Goal: Information Seeking & Learning: Check status

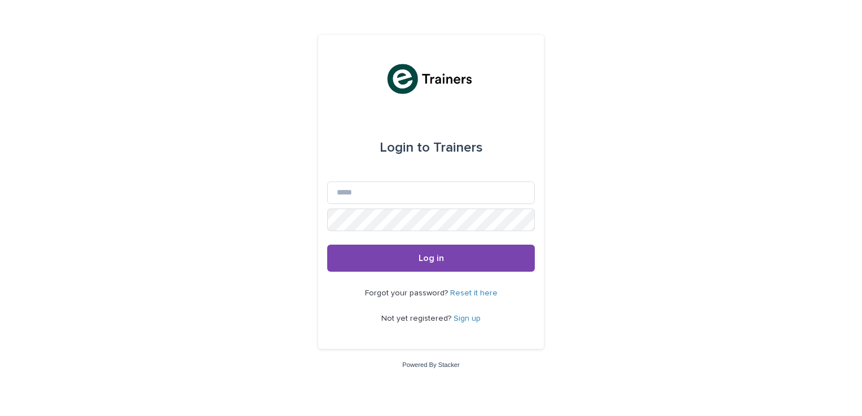
type input "**********"
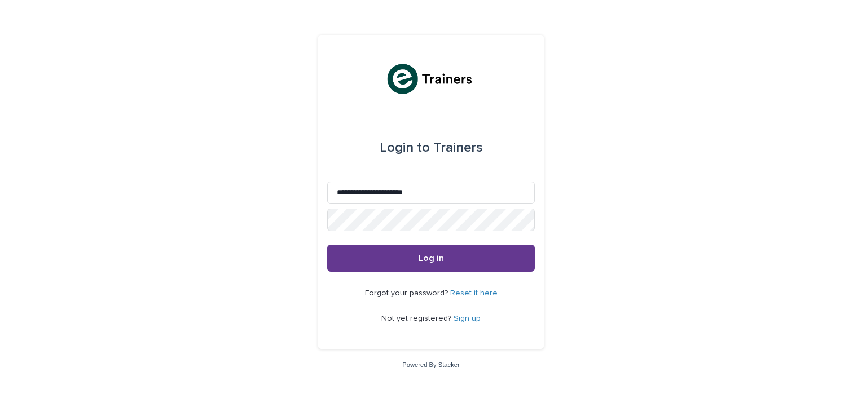
click at [424, 256] on span "Log in" at bounding box center [431, 258] width 25 height 9
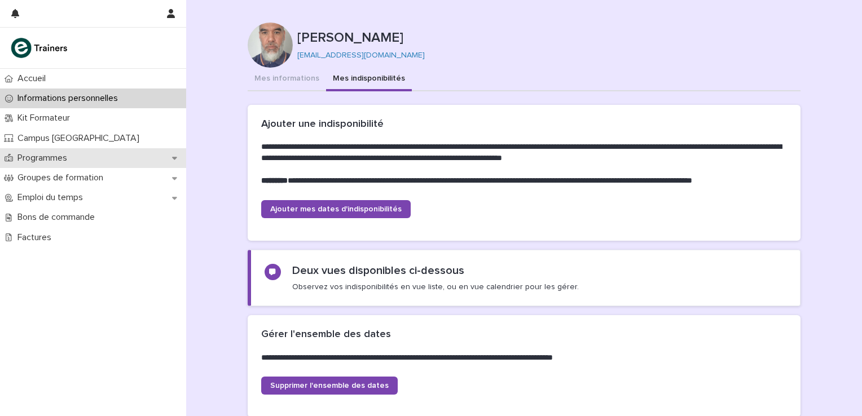
click at [65, 159] on p "Programmes" at bounding box center [44, 158] width 63 height 11
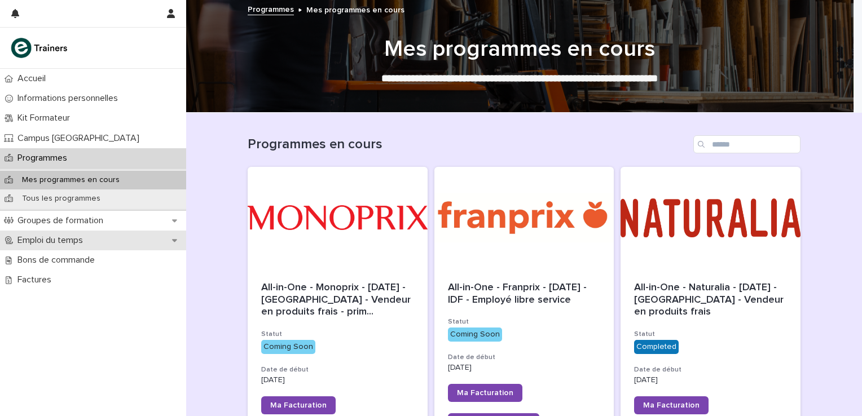
click at [72, 237] on p "Emploi du temps" at bounding box center [52, 240] width 79 height 11
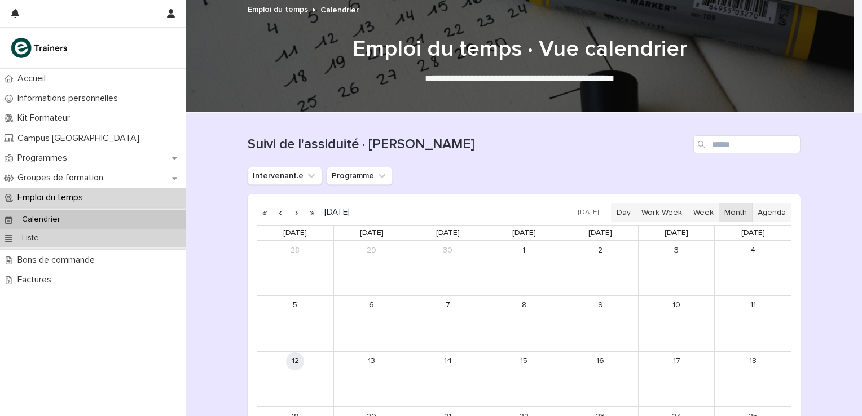
click at [42, 239] on p "Liste" at bounding box center [30, 239] width 35 height 10
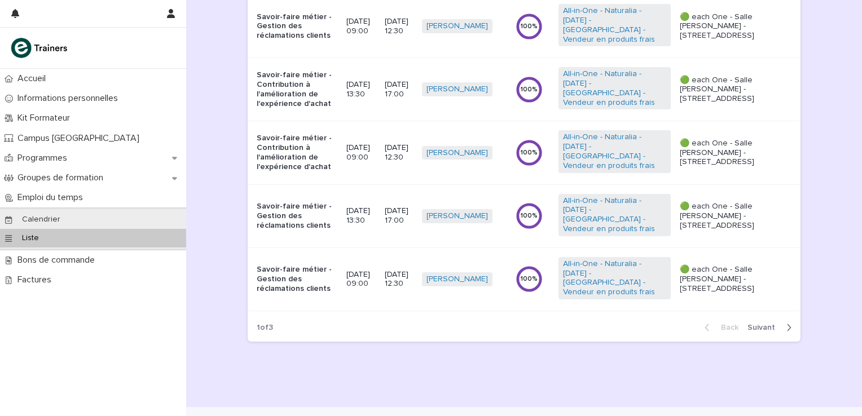
scroll to position [557, 0]
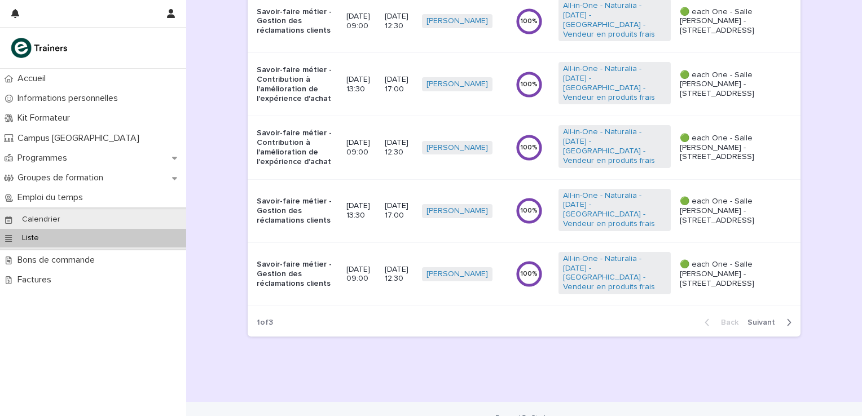
click at [763, 319] on span "Next" at bounding box center [765, 323] width 34 height 8
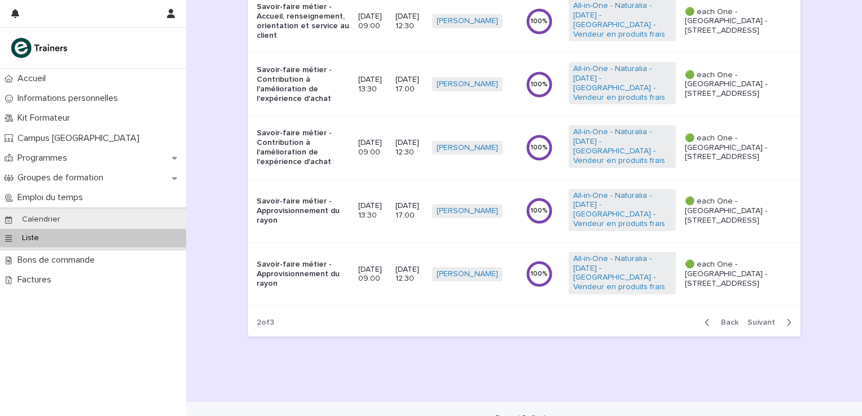
click at [763, 319] on span "Next" at bounding box center [765, 323] width 34 height 8
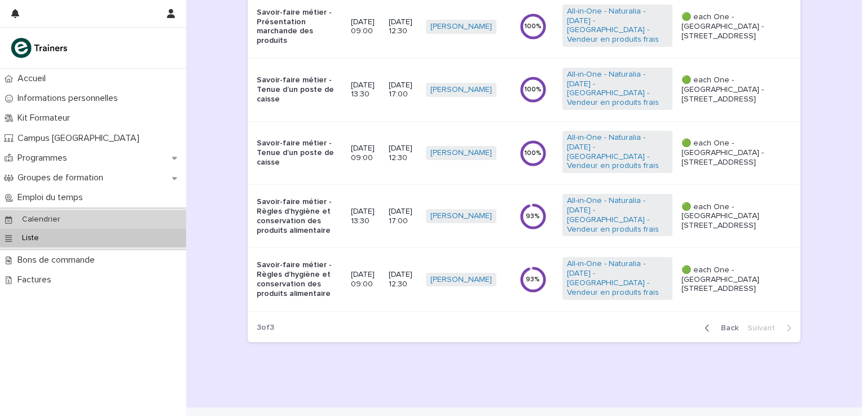
click at [54, 220] on p "Calendrier" at bounding box center [41, 220] width 56 height 10
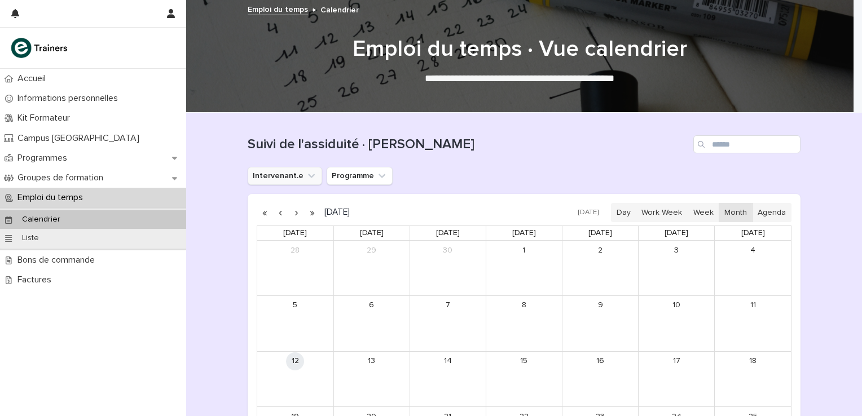
click at [277, 179] on button "Intervenant.e" at bounding box center [285, 176] width 74 height 18
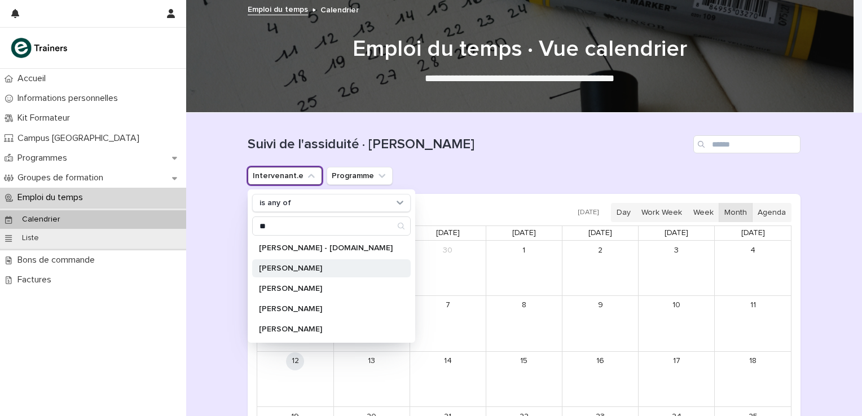
type input "**"
click at [283, 269] on p "[PERSON_NAME]" at bounding box center [326, 269] width 134 height 8
click at [491, 171] on div "Intervenant.e is any of [PERSON_NAME] is any of ** [PERSON_NAME] - [DOMAIN_NAME…" at bounding box center [524, 176] width 553 height 18
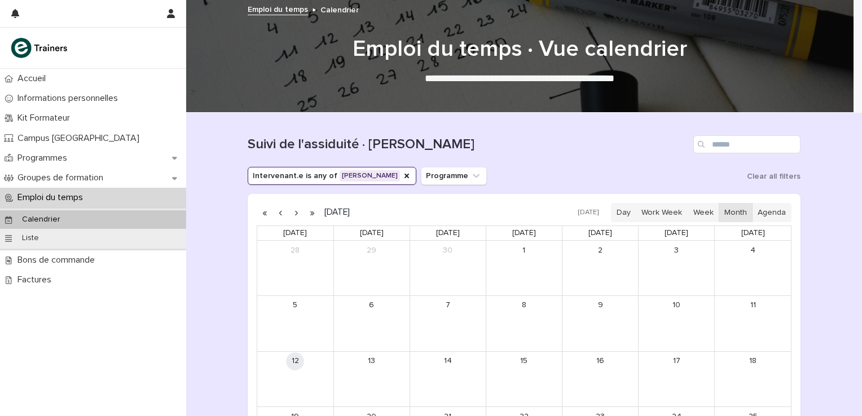
click at [277, 211] on button "button" at bounding box center [281, 213] width 16 height 18
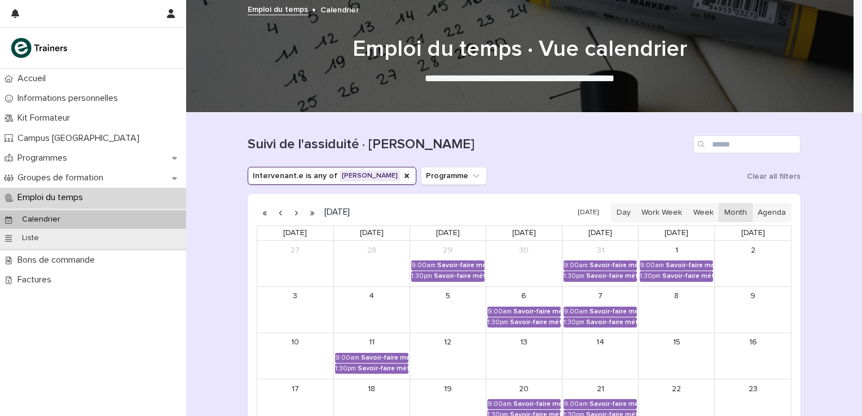
click at [293, 213] on button "button" at bounding box center [296, 213] width 16 height 18
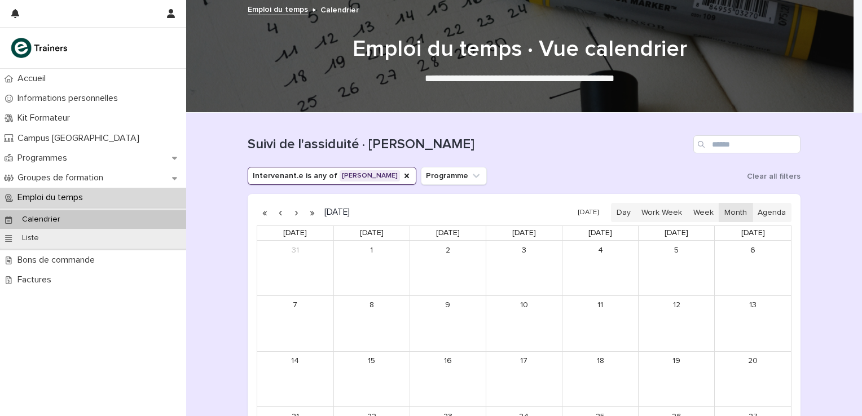
click at [293, 213] on button "button" at bounding box center [296, 213] width 16 height 18
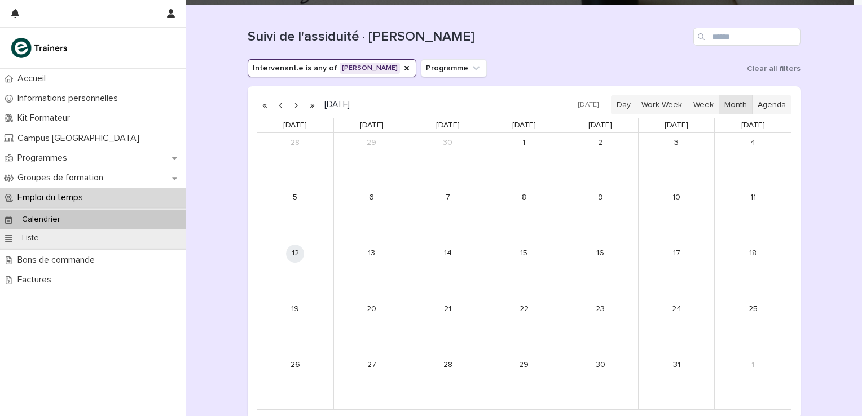
scroll to position [108, 0]
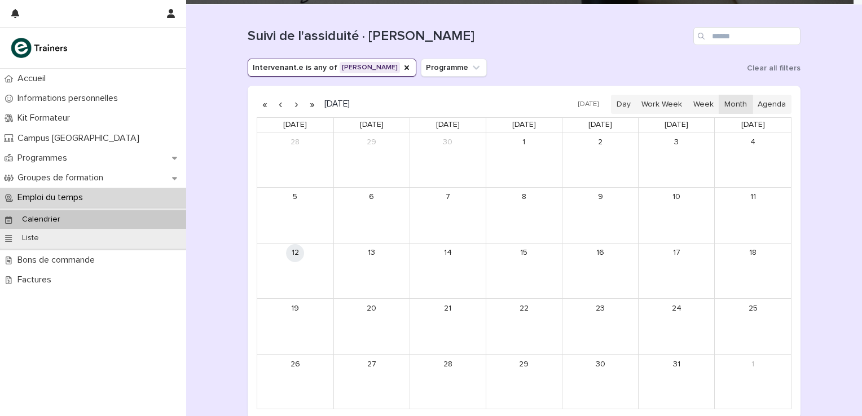
click at [293, 107] on button "button" at bounding box center [296, 104] width 16 height 18
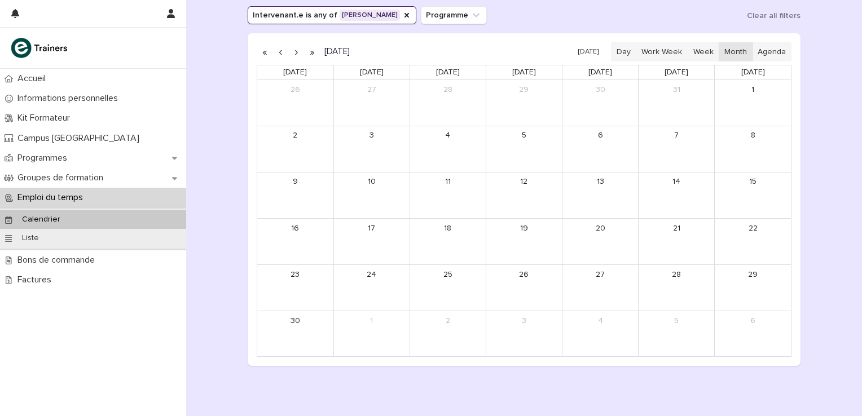
scroll to position [161, 0]
click at [292, 48] on button "button" at bounding box center [296, 51] width 16 height 18
click at [524, 314] on link "31" at bounding box center [524, 311] width 18 height 18
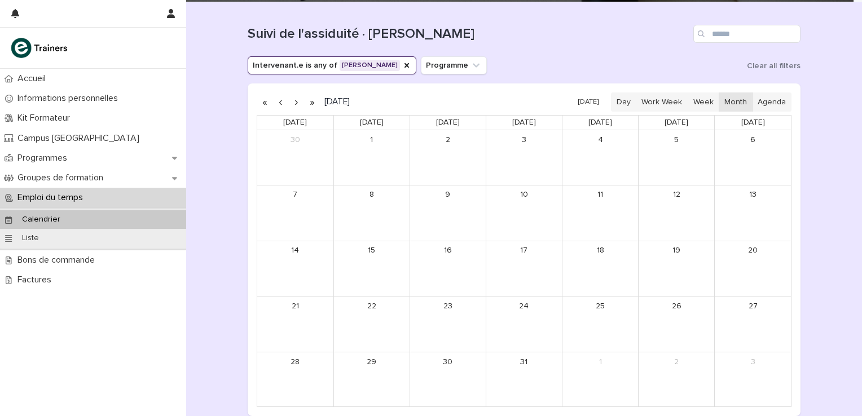
scroll to position [110, 0]
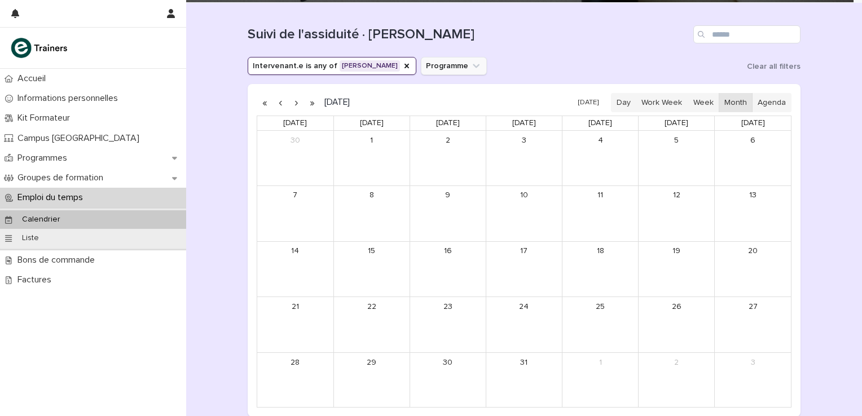
click at [423, 71] on button "Programme" at bounding box center [454, 66] width 66 height 18
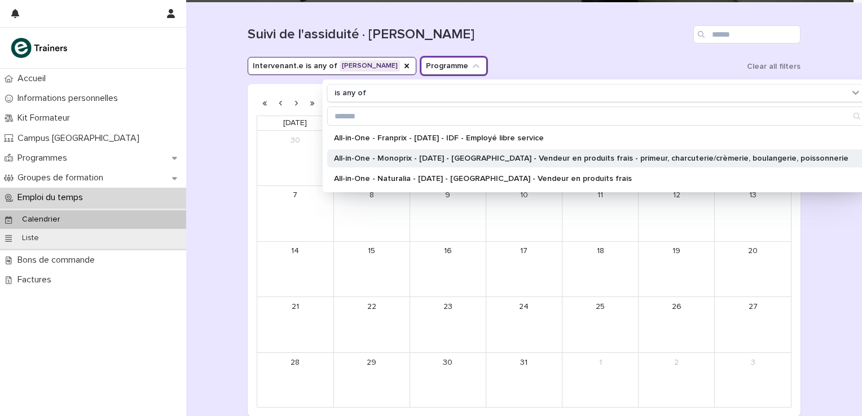
click at [418, 159] on p "All-in-One - Monoprix - [DATE] - [GEOGRAPHIC_DATA] - Vendeur en produits frais …" at bounding box center [591, 159] width 515 height 8
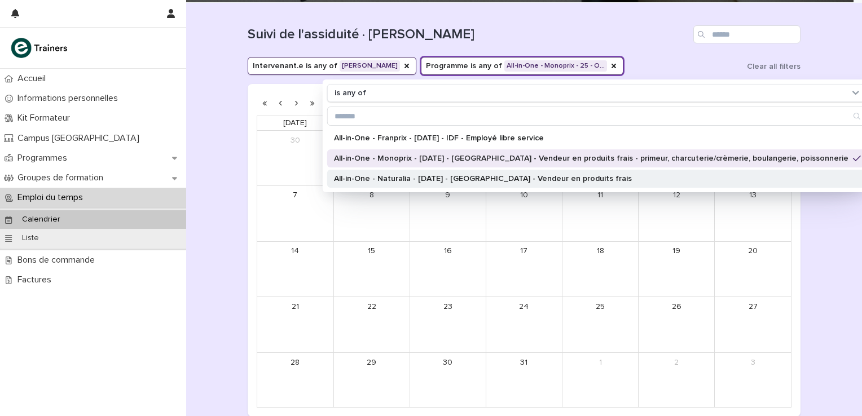
click at [454, 177] on p "All-in-One - Naturalia - [DATE] - [GEOGRAPHIC_DATA] - Vendeur en produits frais" at bounding box center [591, 179] width 515 height 8
click at [643, 59] on div "Intervenant.e is any of [PERSON_NAME] Programme is any of All-in-One - Monoprix…" at bounding box center [524, 66] width 553 height 18
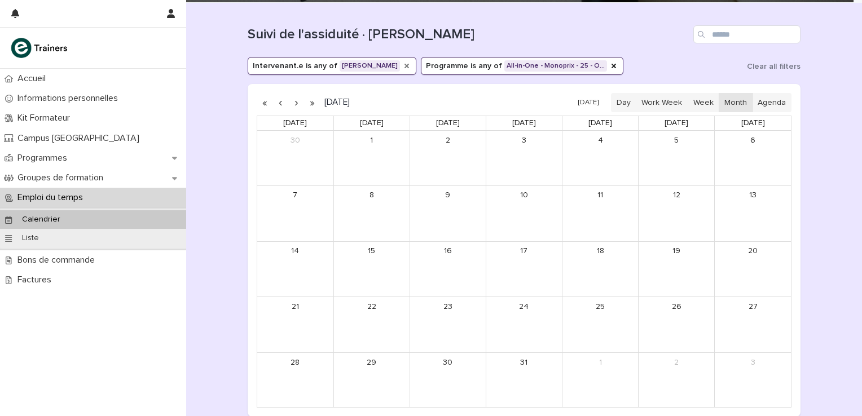
click at [405, 67] on icon "Intervenant.e" at bounding box center [407, 66] width 5 height 5
click at [566, 58] on div "Intervenant.e Programme is any of All-in-One - Monoprix - 25 - O… Clear all fil…" at bounding box center [524, 66] width 553 height 18
click at [430, 71] on button "Programme is any of All-in-One - Monoprix - 25 - O…" at bounding box center [428, 66] width 203 height 18
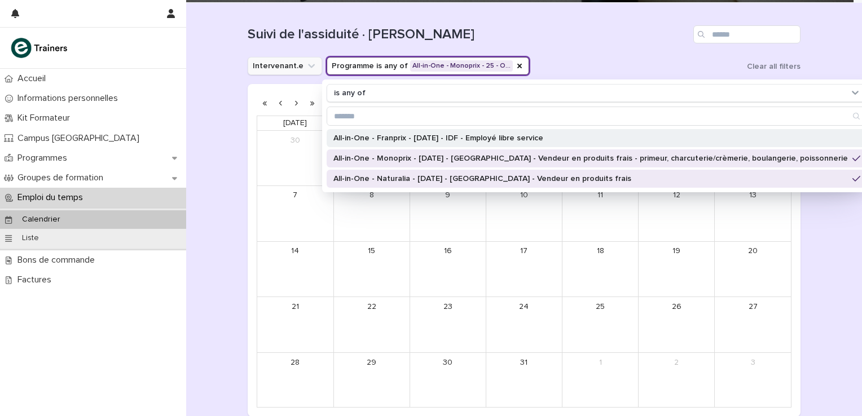
click at [429, 134] on p "All-in-One - Franprix - [DATE] - IDF - Employé libre service" at bounding box center [591, 138] width 515 height 8
click at [553, 49] on div "Suivi de l'assiduité · [PERSON_NAME]" at bounding box center [524, 30] width 553 height 54
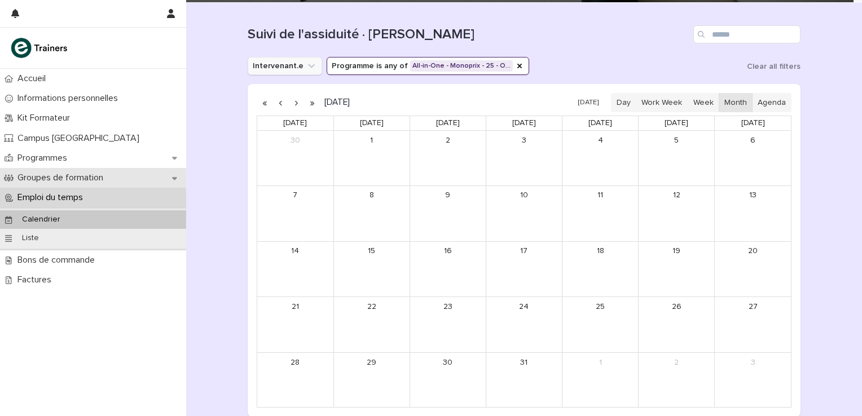
click at [47, 174] on p "Groupes de formation" at bounding box center [62, 178] width 99 height 11
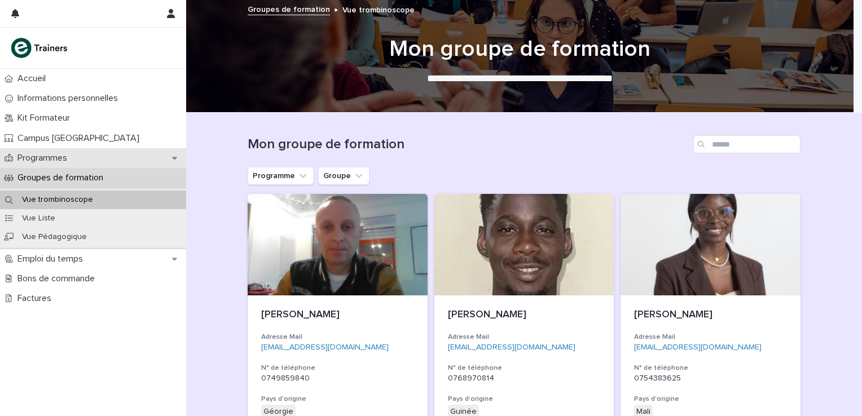
click at [61, 157] on p "Programmes" at bounding box center [44, 158] width 63 height 11
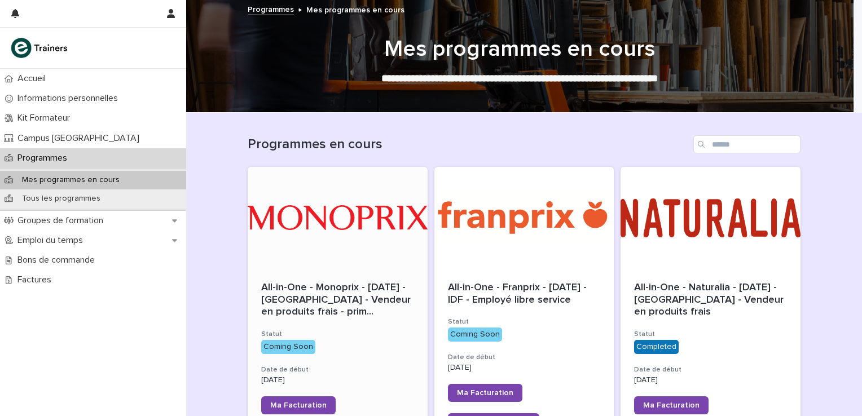
click at [361, 216] on div at bounding box center [338, 218] width 180 height 102
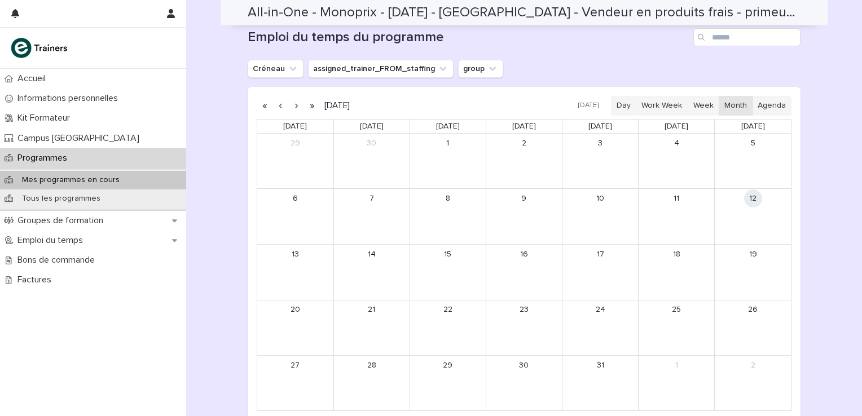
scroll to position [691, 0]
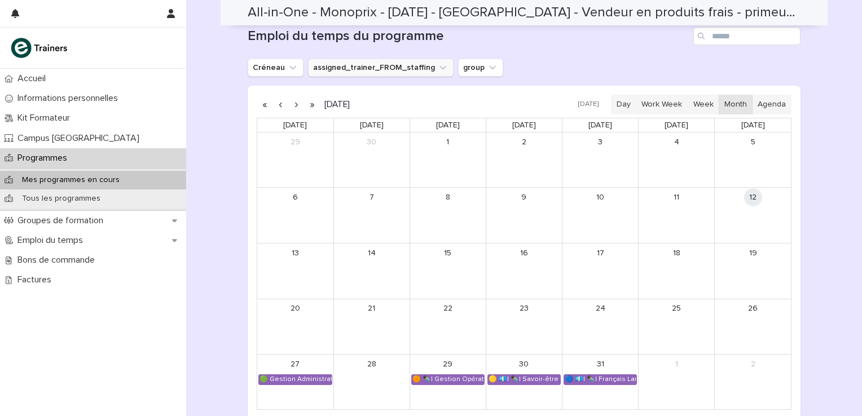
click at [437, 65] on icon "assigned_trainer_FROM_staffing" at bounding box center [442, 67] width 11 height 11
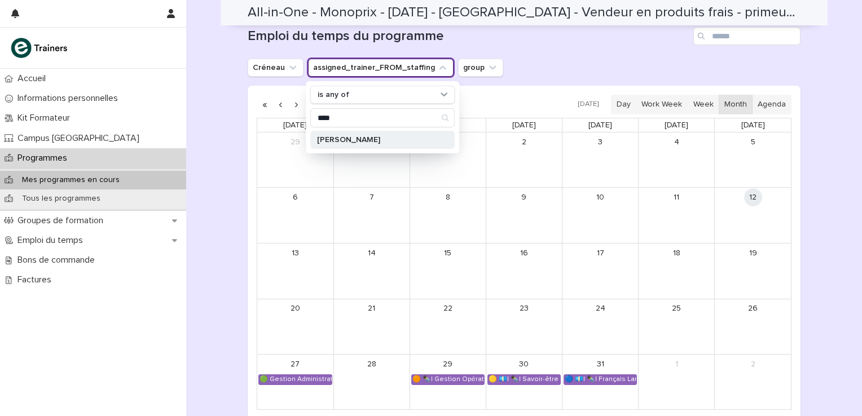
type input "****"
click at [363, 139] on p "[PERSON_NAME]" at bounding box center [377, 140] width 120 height 8
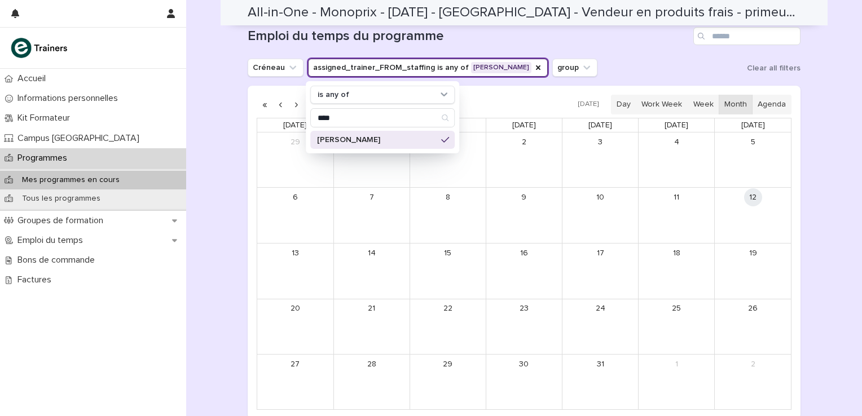
click at [613, 62] on div "[PERSON_NAME] assigned_trainer_FROM_staffing is any of [PERSON_NAME] is any of …" at bounding box center [524, 68] width 553 height 18
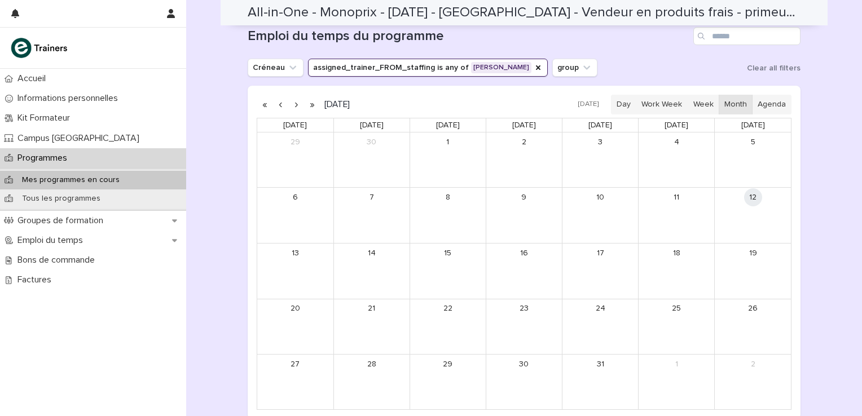
click at [291, 107] on button "button" at bounding box center [296, 104] width 16 height 18
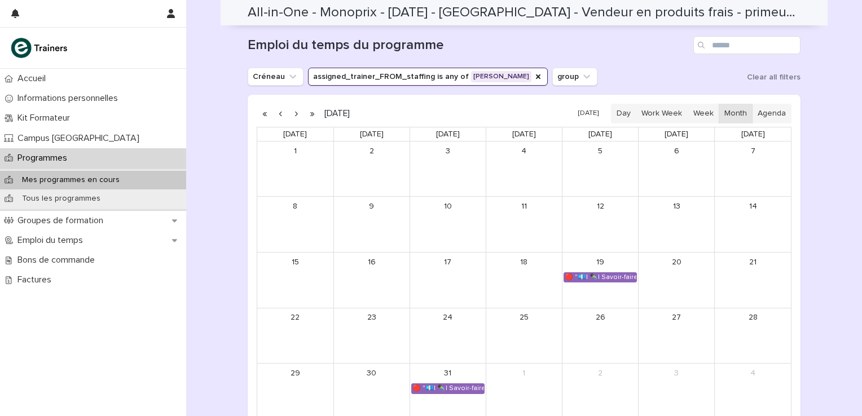
scroll to position [682, 0]
click at [293, 113] on button "button" at bounding box center [296, 113] width 16 height 18
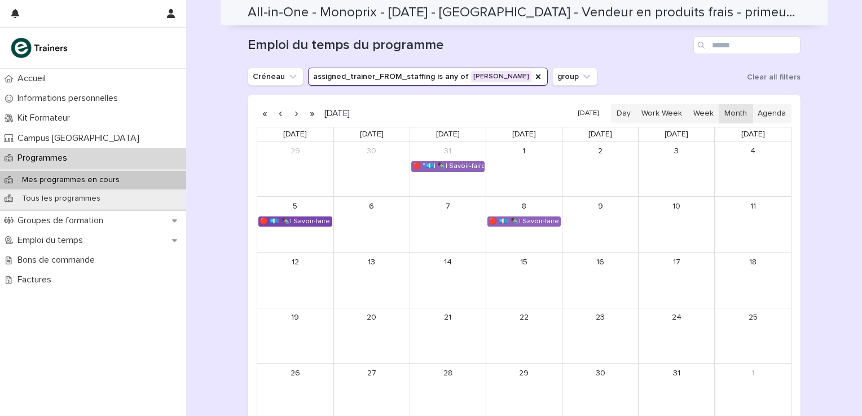
click at [307, 220] on div "🔴 💶| ✒️| Savoir-faire métier - Traitement des commandes de produits de clients" at bounding box center [295, 221] width 73 height 9
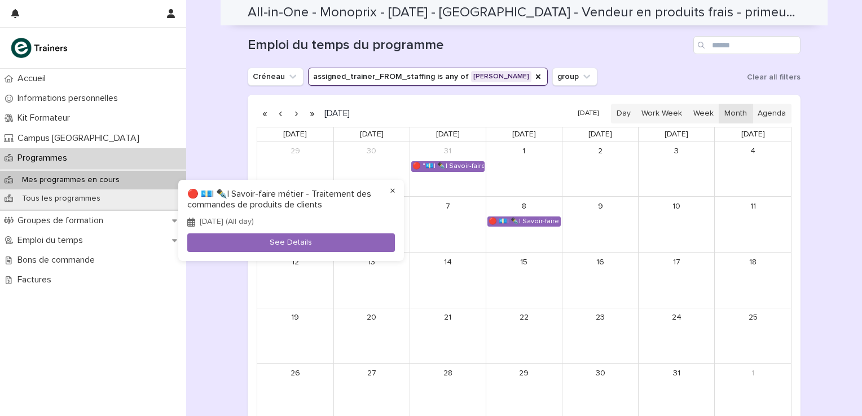
click at [389, 188] on button "×" at bounding box center [393, 192] width 14 height 14
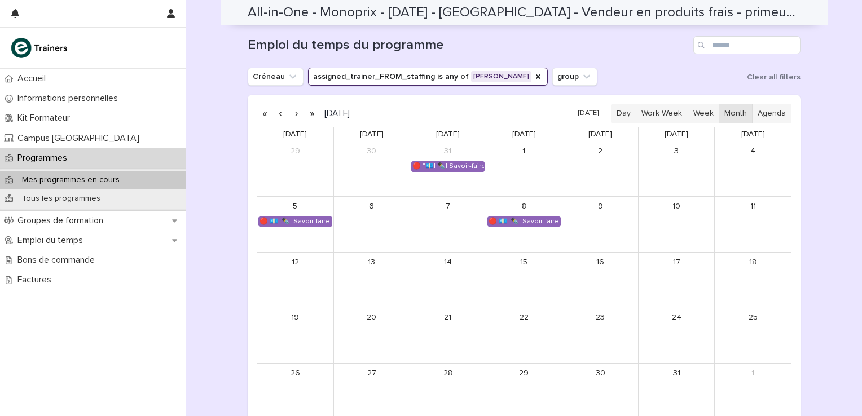
click at [384, 76] on button "assigned_trainer_FROM_staffing is any of [PERSON_NAME]" at bounding box center [428, 77] width 240 height 18
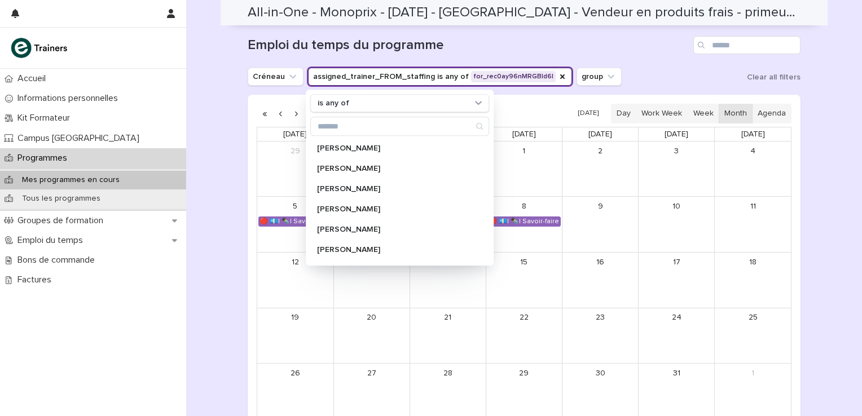
click at [419, 42] on h1 "Emploi du temps du programme" at bounding box center [468, 45] width 441 height 16
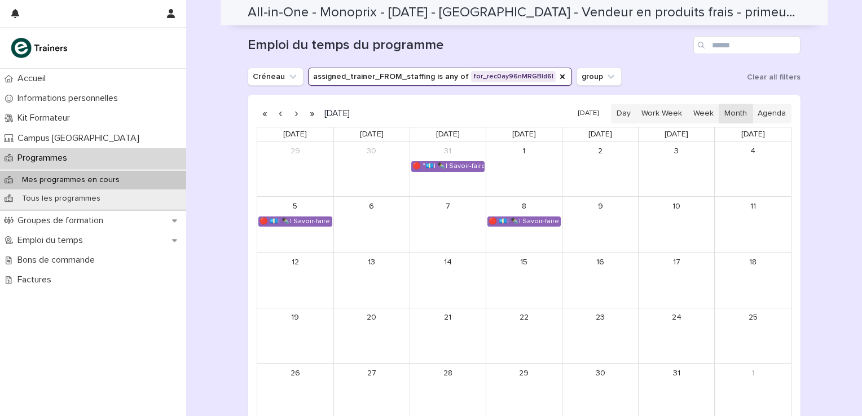
click at [47, 158] on p "Programmes" at bounding box center [44, 158] width 63 height 11
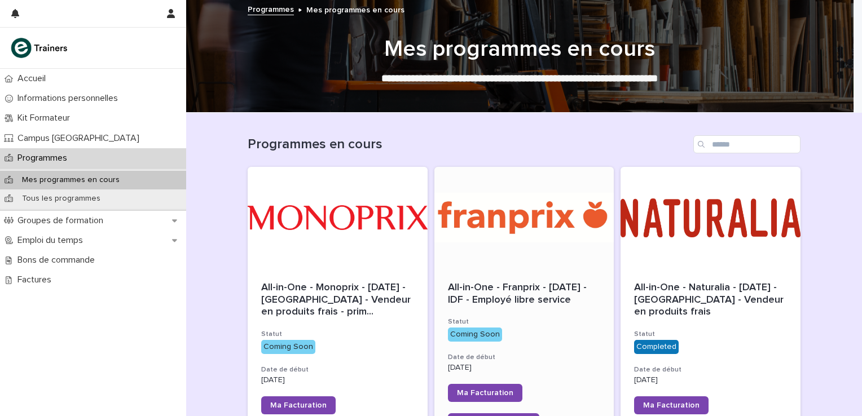
click at [465, 214] on div at bounding box center [525, 218] width 180 height 102
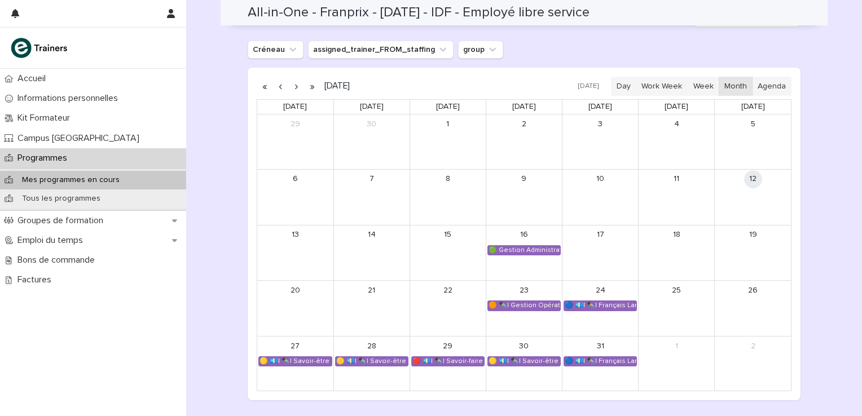
scroll to position [732, 0]
click at [418, 49] on button "assigned_trainer_FROM_staffing" at bounding box center [381, 49] width 146 height 18
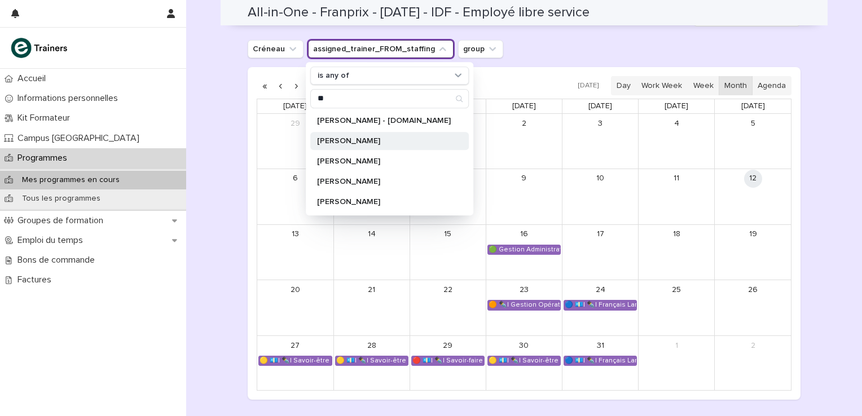
type input "**"
click at [362, 139] on p "[PERSON_NAME]" at bounding box center [384, 141] width 134 height 8
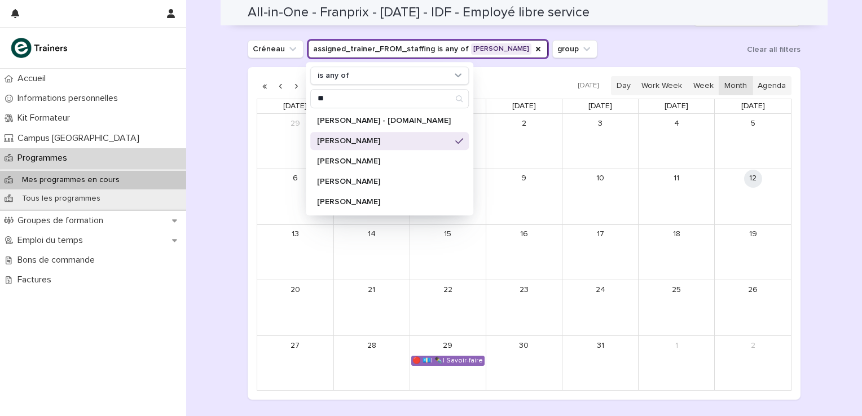
click at [623, 55] on div "[PERSON_NAME] assigned_trainer_FROM_staffing is any of [PERSON_NAME] is any of …" at bounding box center [524, 49] width 553 height 18
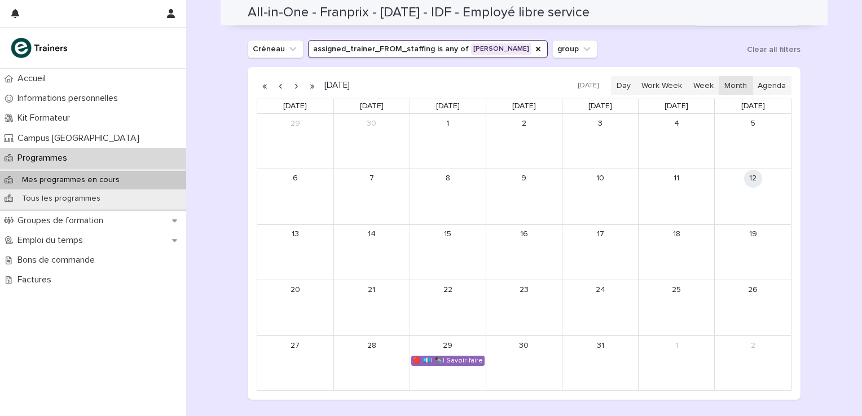
click at [293, 85] on button "button" at bounding box center [296, 86] width 16 height 18
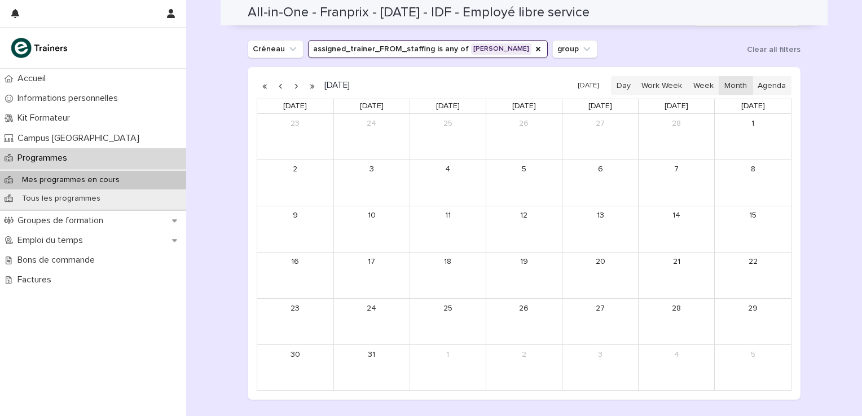
click at [293, 85] on button "button" at bounding box center [296, 86] width 16 height 18
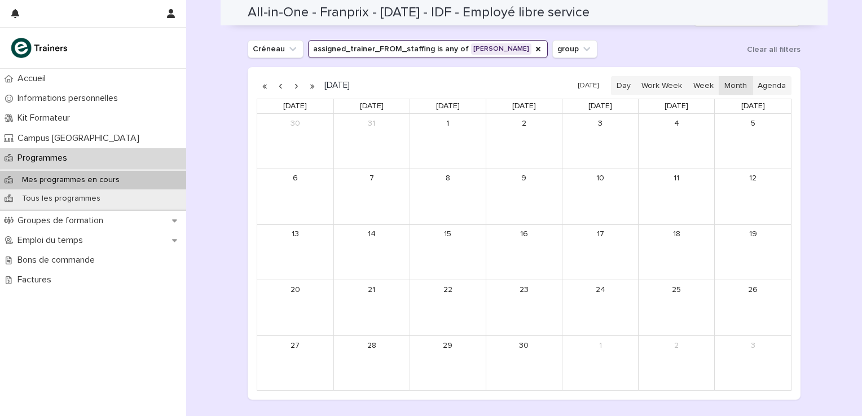
click at [275, 85] on button "button" at bounding box center [281, 86] width 16 height 18
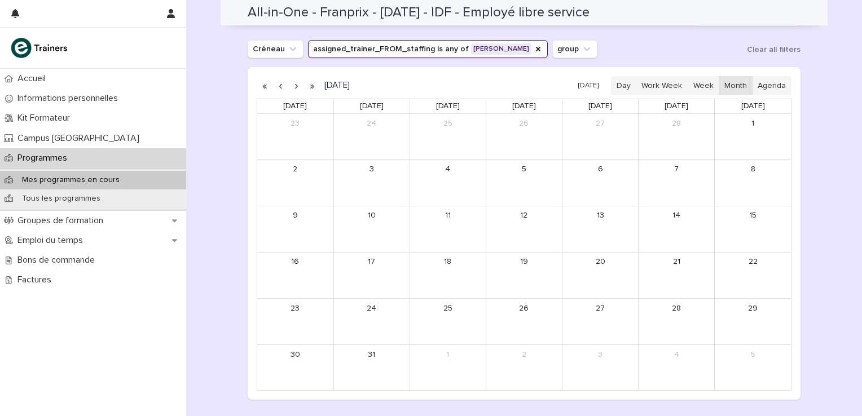
click at [275, 85] on button "button" at bounding box center [281, 86] width 16 height 18
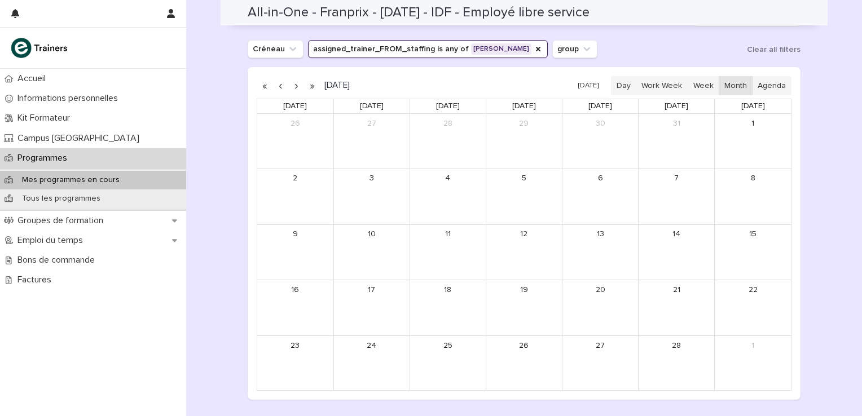
click at [275, 85] on button "button" at bounding box center [281, 86] width 16 height 18
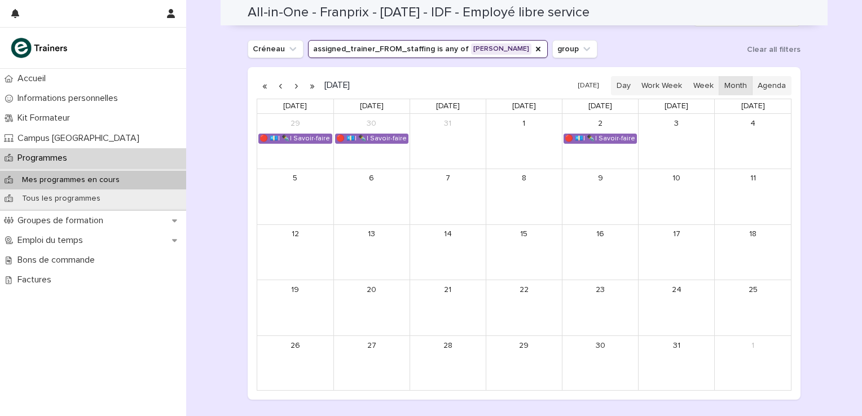
click at [275, 85] on button "button" at bounding box center [281, 86] width 16 height 18
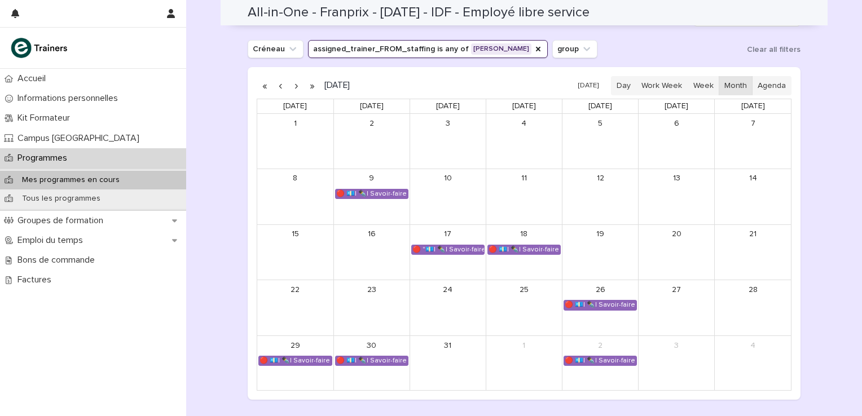
click at [275, 85] on button "button" at bounding box center [281, 86] width 16 height 18
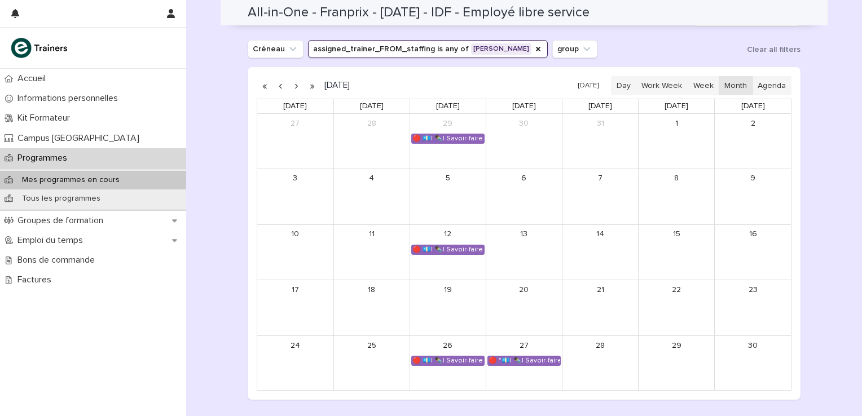
click at [289, 82] on button "button" at bounding box center [296, 86] width 16 height 18
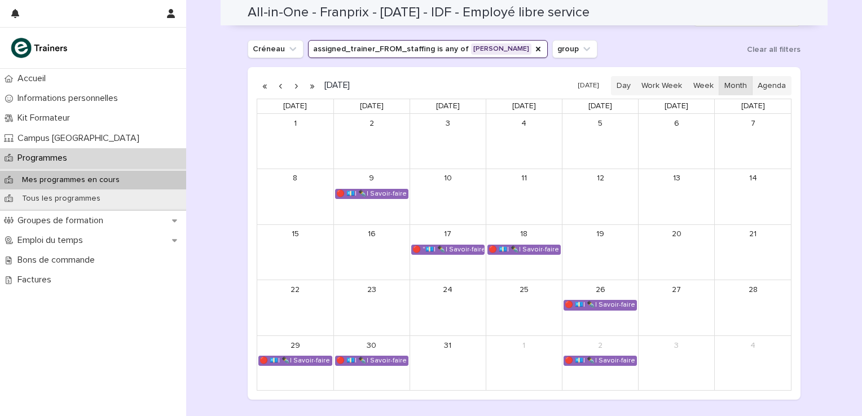
click at [293, 84] on button "button" at bounding box center [296, 86] width 16 height 18
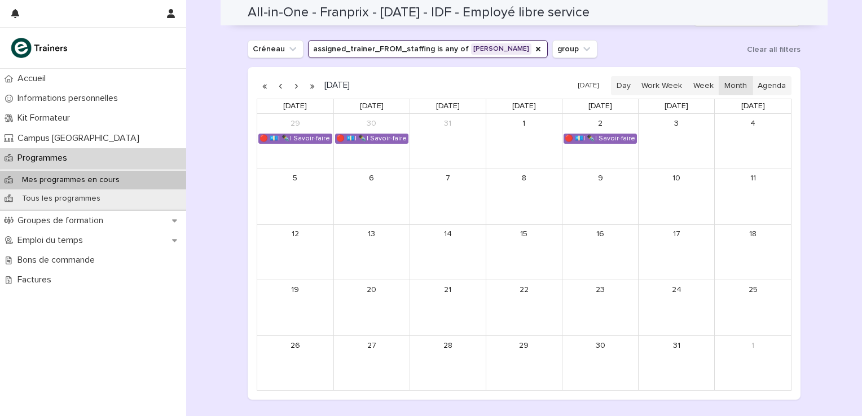
click at [276, 86] on button "button" at bounding box center [281, 86] width 16 height 18
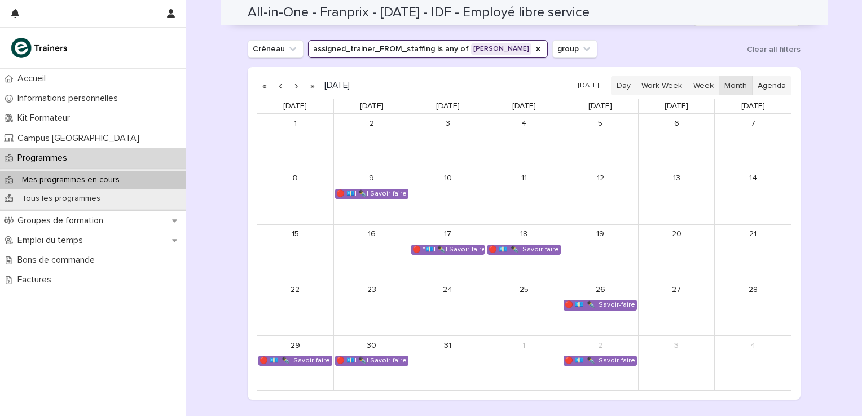
click at [278, 87] on button "button" at bounding box center [281, 86] width 16 height 18
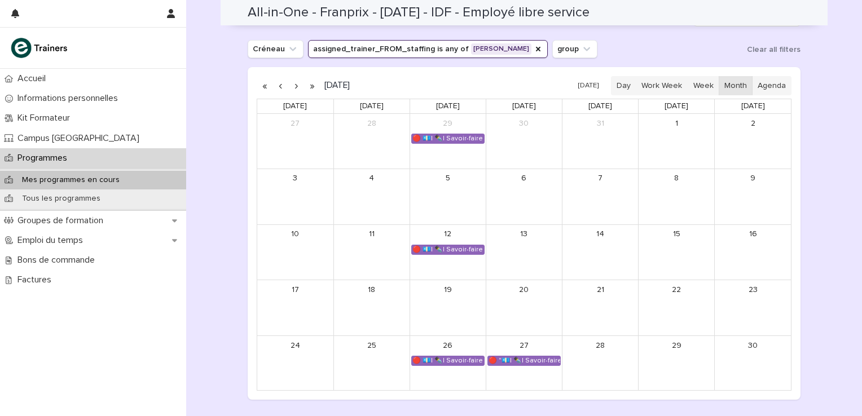
click at [276, 82] on button "button" at bounding box center [281, 86] width 16 height 18
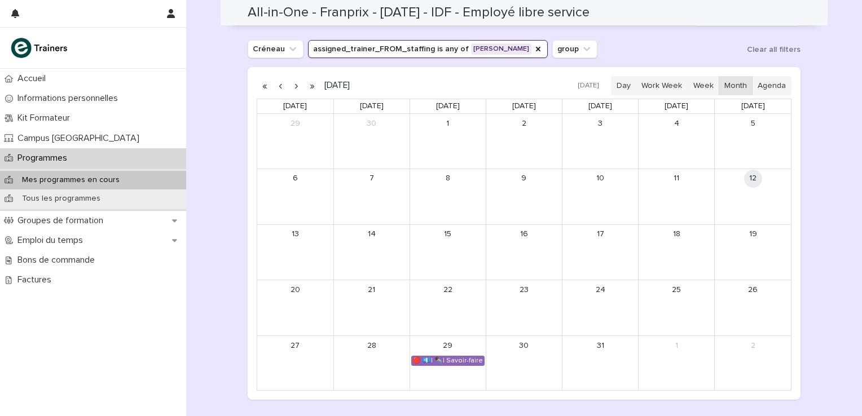
click at [293, 87] on button "button" at bounding box center [296, 86] width 16 height 18
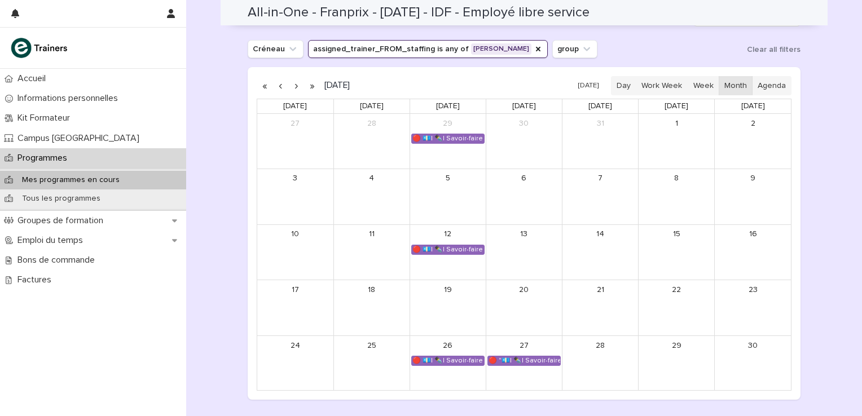
click at [293, 84] on button "button" at bounding box center [296, 86] width 16 height 18
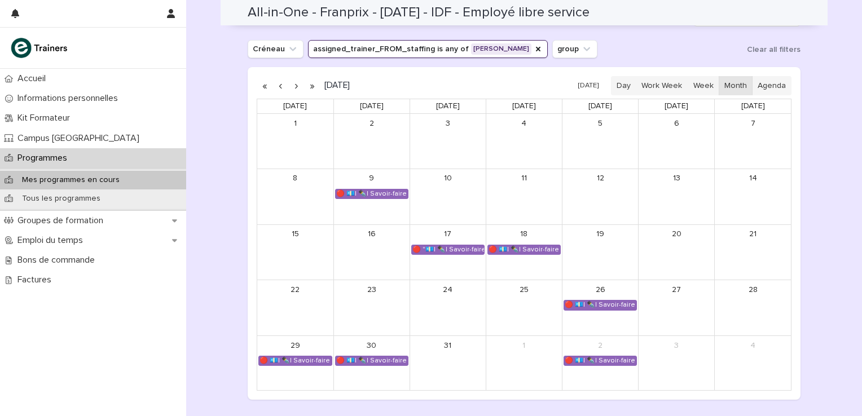
click at [291, 86] on button "button" at bounding box center [296, 86] width 16 height 18
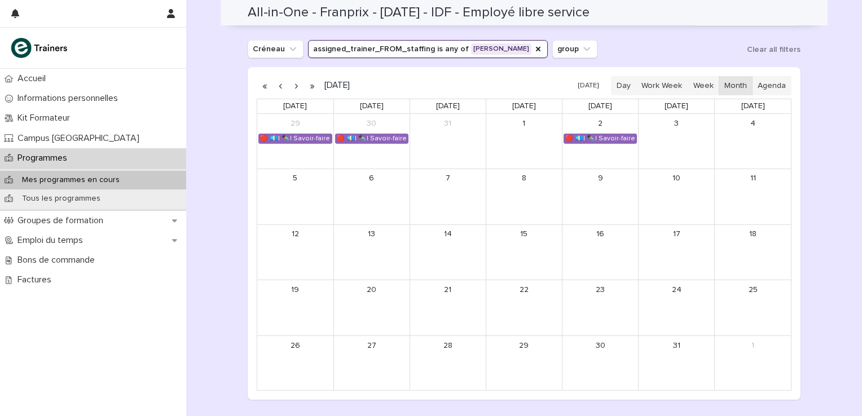
click at [275, 87] on button "button" at bounding box center [281, 86] width 16 height 18
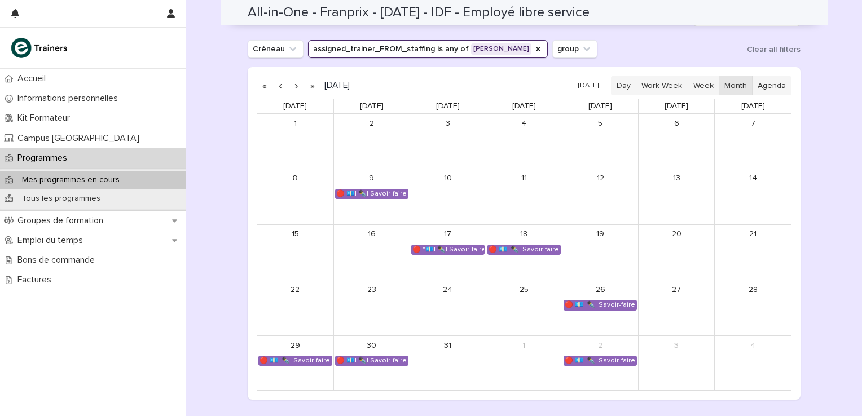
click at [278, 85] on button "button" at bounding box center [281, 86] width 16 height 18
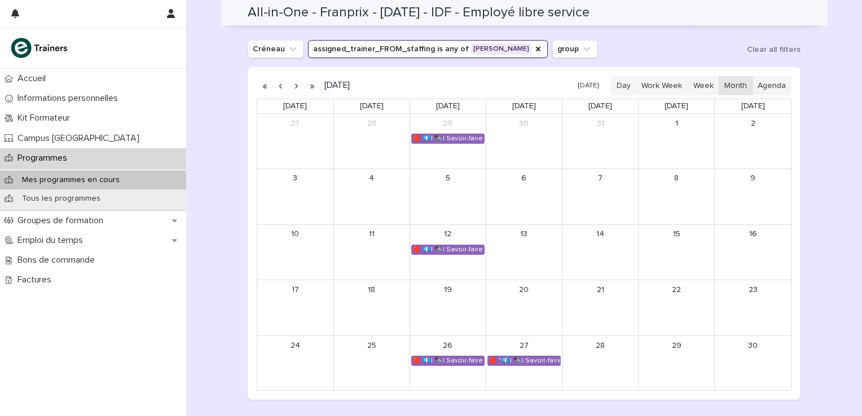
click at [44, 157] on p "Programmes" at bounding box center [44, 158] width 63 height 11
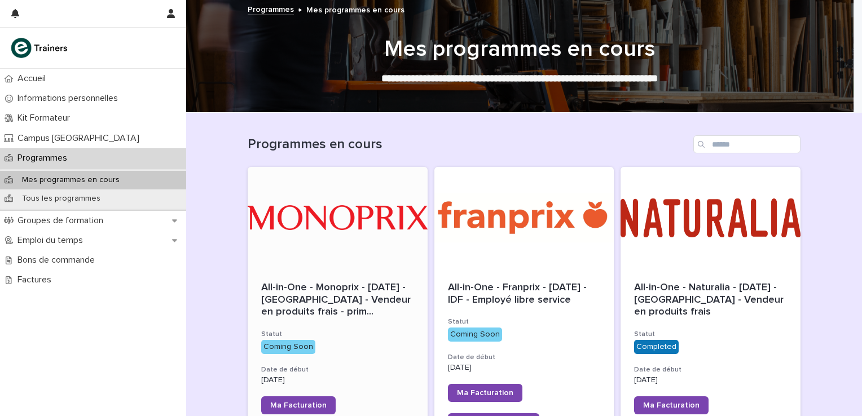
click at [379, 217] on div at bounding box center [338, 218] width 180 height 102
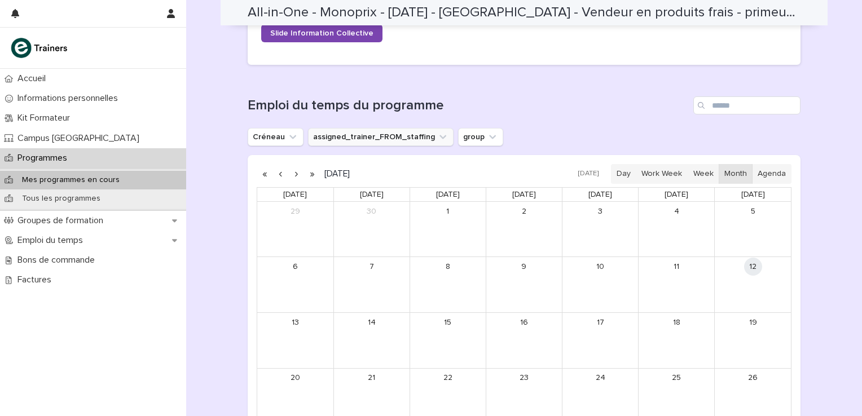
scroll to position [621, 0]
click at [398, 135] on button "assigned_trainer_FROM_staffing" at bounding box center [381, 138] width 146 height 18
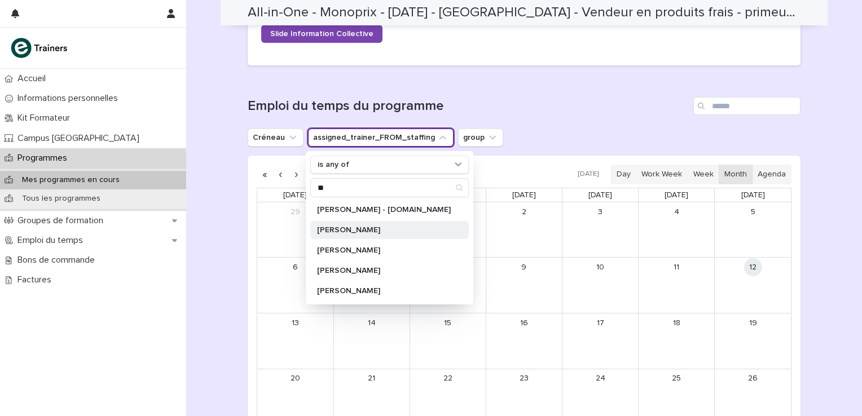
type input "**"
click at [366, 229] on p "[PERSON_NAME]" at bounding box center [384, 230] width 134 height 8
click at [605, 103] on h1 "Emploi du temps du programme" at bounding box center [468, 106] width 441 height 16
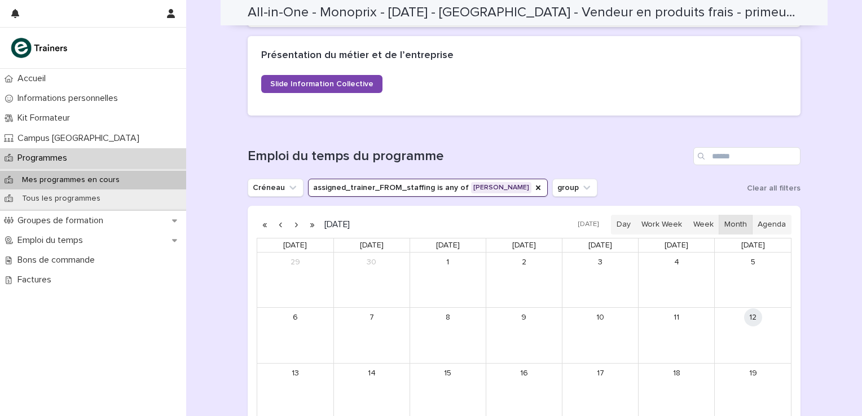
scroll to position [569, 0]
drag, startPoint x: 71, startPoint y: 155, endPoint x: 77, endPoint y: 157, distance: 6.6
drag, startPoint x: 77, startPoint y: 157, endPoint x: 52, endPoint y: 159, distance: 25.4
click at [52, 159] on p "Programmes" at bounding box center [44, 158] width 63 height 11
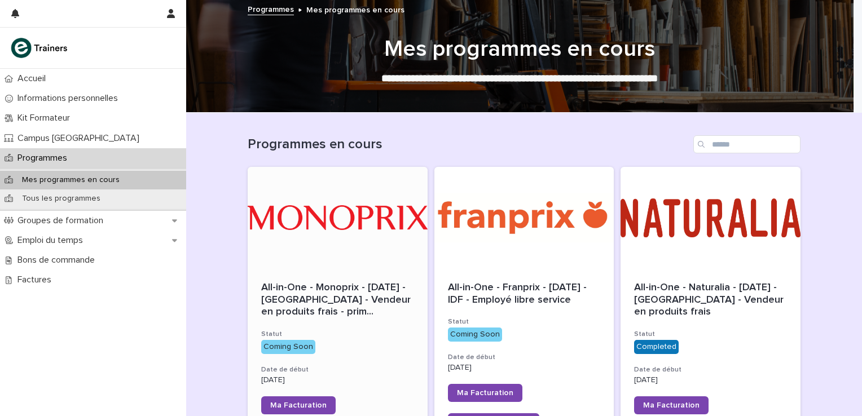
click at [305, 213] on div at bounding box center [338, 218] width 180 height 102
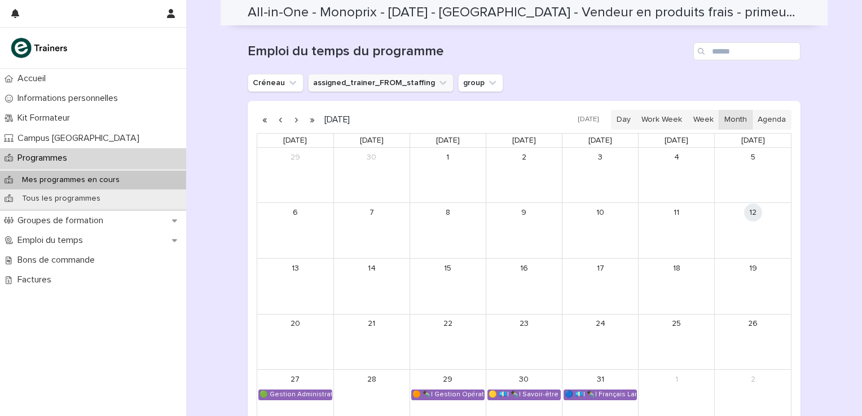
scroll to position [675, 0]
click at [383, 80] on button "assigned_trainer_FROM_staffing" at bounding box center [381, 83] width 146 height 18
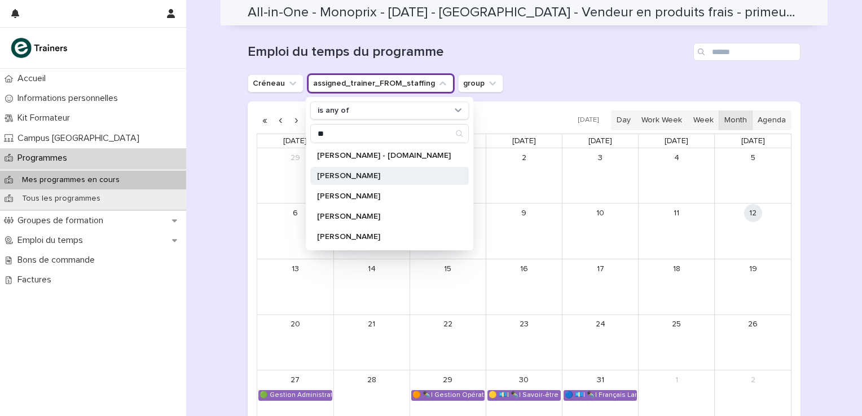
type input "**"
click at [350, 169] on div "[PERSON_NAME]" at bounding box center [389, 176] width 159 height 18
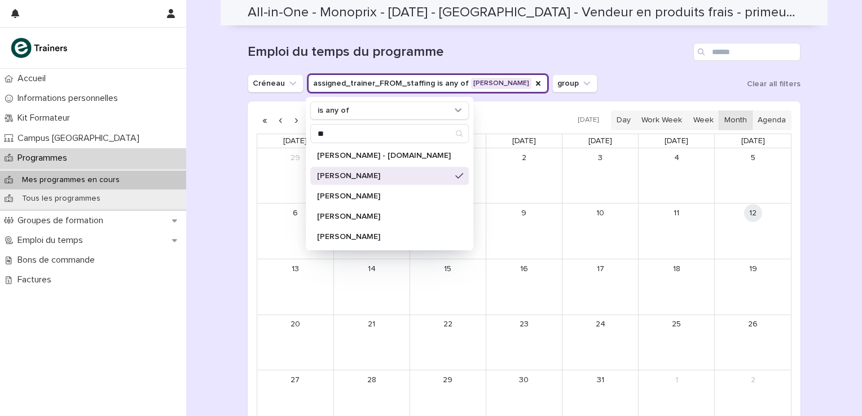
click at [593, 68] on div "Emploi du temps du programme [PERSON_NAME] assigned_trainer_FROM_staffing is an…" at bounding box center [524, 239] width 553 height 392
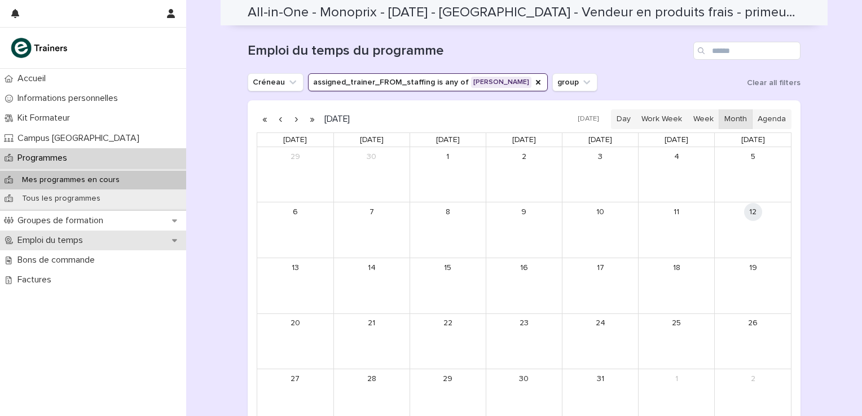
scroll to position [675, 0]
click at [291, 119] on button "button" at bounding box center [296, 120] width 16 height 18
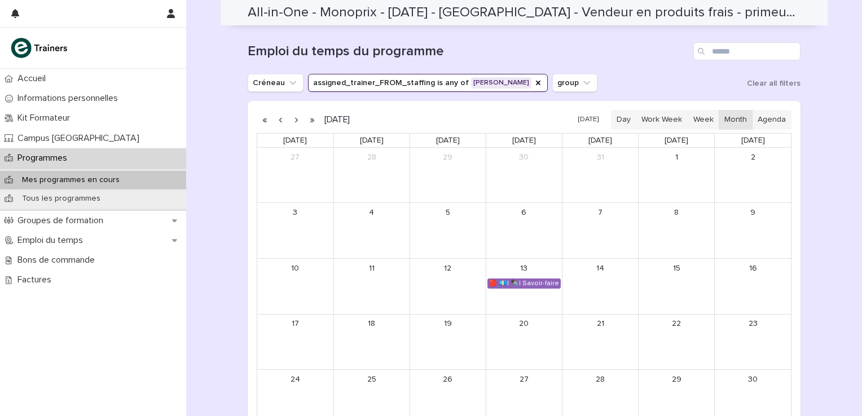
click at [292, 120] on button "button" at bounding box center [296, 120] width 16 height 18
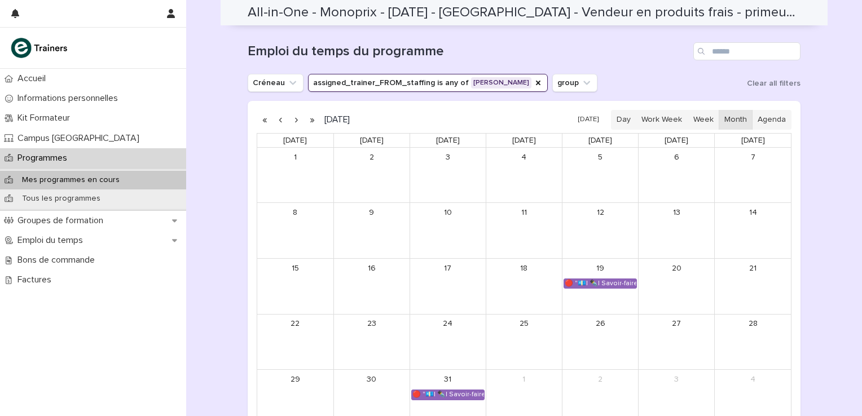
click at [292, 120] on button "button" at bounding box center [296, 120] width 16 height 18
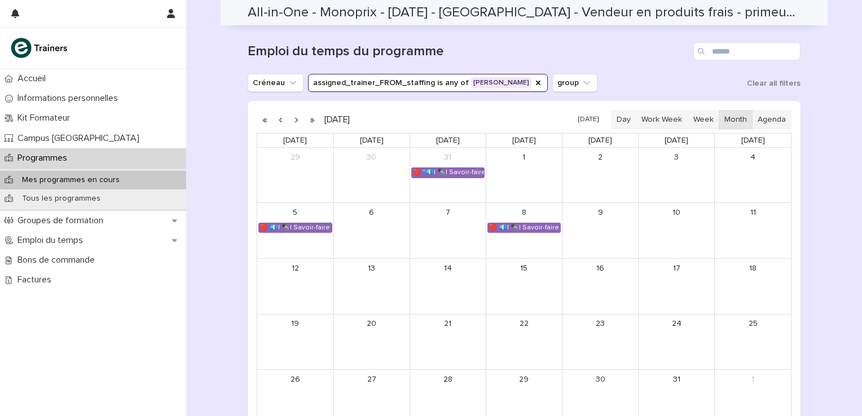
click at [134, 182] on div "Mes programmes en cours" at bounding box center [93, 180] width 186 height 19
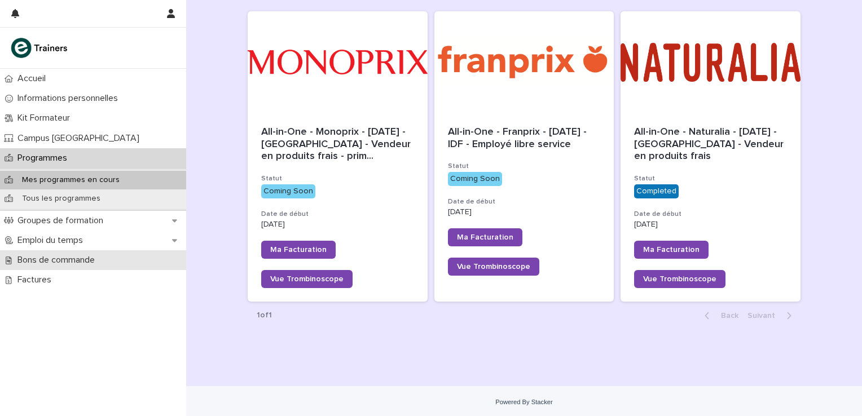
scroll to position [157, 0]
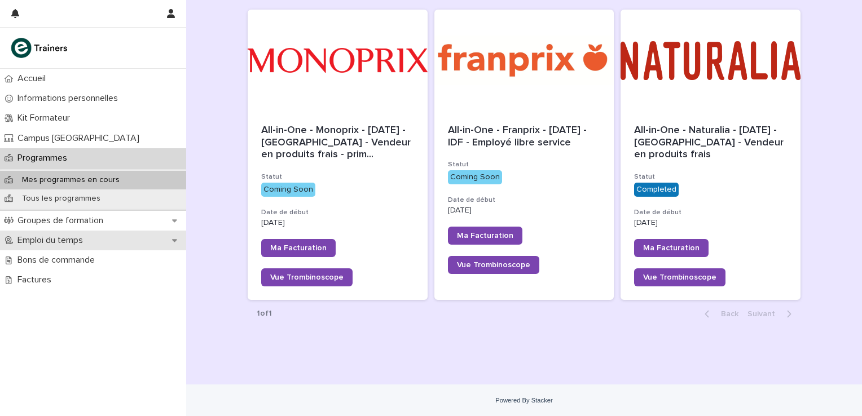
click at [62, 240] on p "Emploi du temps" at bounding box center [52, 240] width 79 height 11
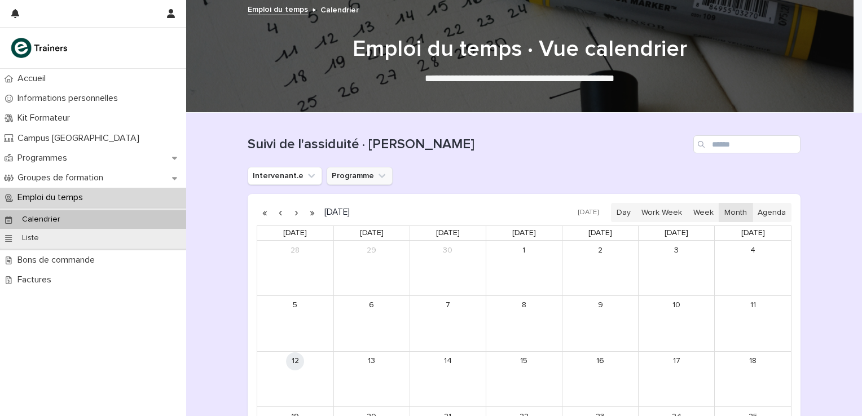
click at [334, 175] on button "Programme" at bounding box center [360, 176] width 66 height 18
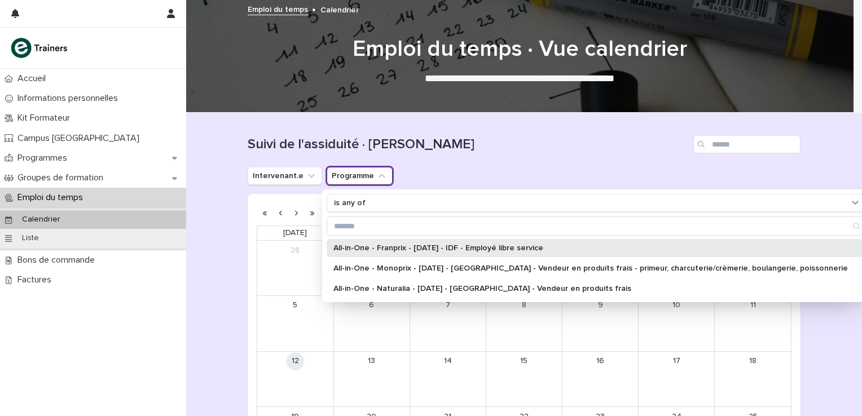
click at [338, 248] on p "All-in-One - Franprix - [DATE] - IDF - Employé libre service" at bounding box center [591, 248] width 515 height 8
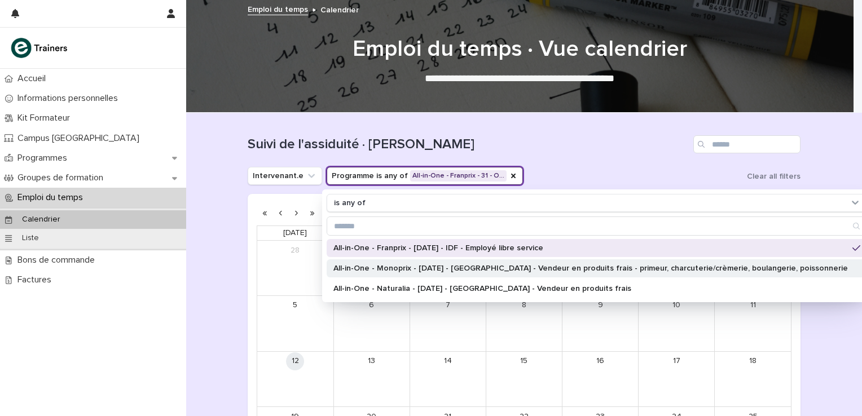
click at [336, 271] on p "All-in-One - Monoprix - [DATE] - [GEOGRAPHIC_DATA] - Vendeur en produits frais …" at bounding box center [591, 269] width 515 height 8
click at [578, 165] on div "Suivi de l'assiduité · [PERSON_NAME]" at bounding box center [524, 140] width 553 height 54
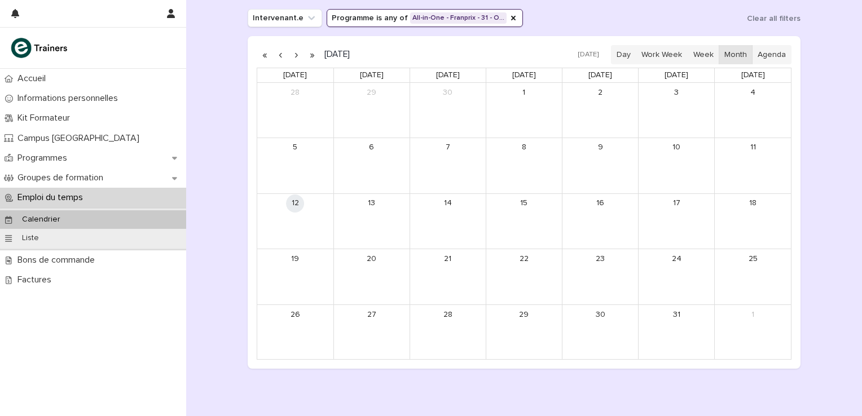
scroll to position [159, 0]
click at [292, 55] on button "button" at bounding box center [296, 54] width 16 height 18
click at [280, 17] on button "Intervenant.e" at bounding box center [285, 17] width 74 height 18
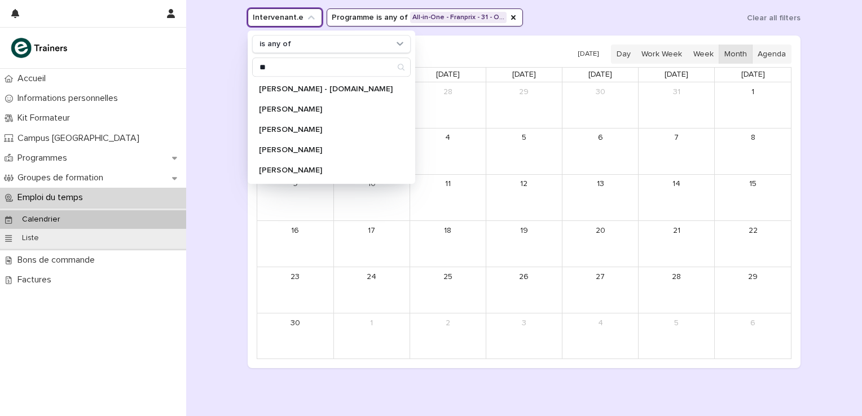
type input "**"
click at [282, 106] on p "[PERSON_NAME]" at bounding box center [326, 110] width 134 height 8
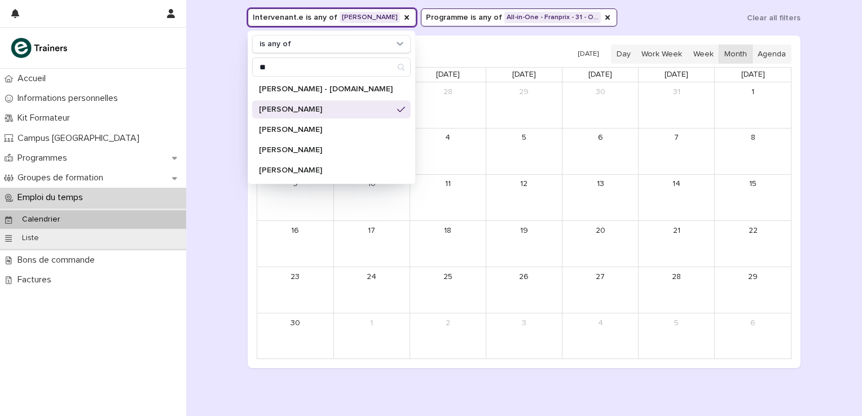
click at [194, 81] on div "Loading... Saving… Loading... Saving… Suivi de l'assiduité · Vue Calendrier Int…" at bounding box center [524, 189] width 676 height 471
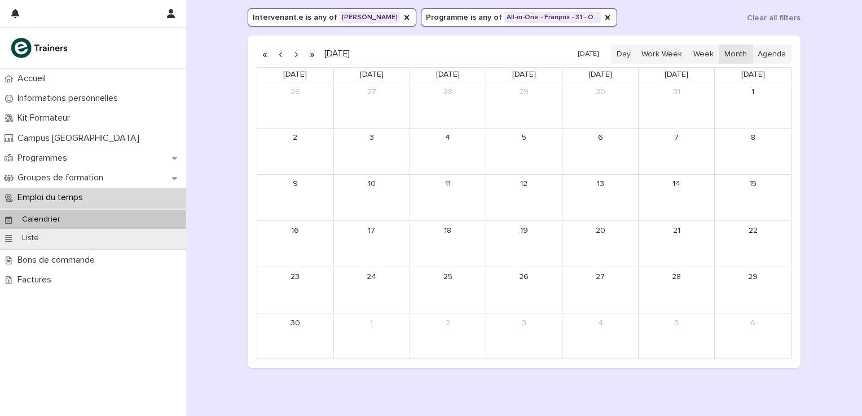
click at [291, 55] on button "button" at bounding box center [296, 54] width 16 height 18
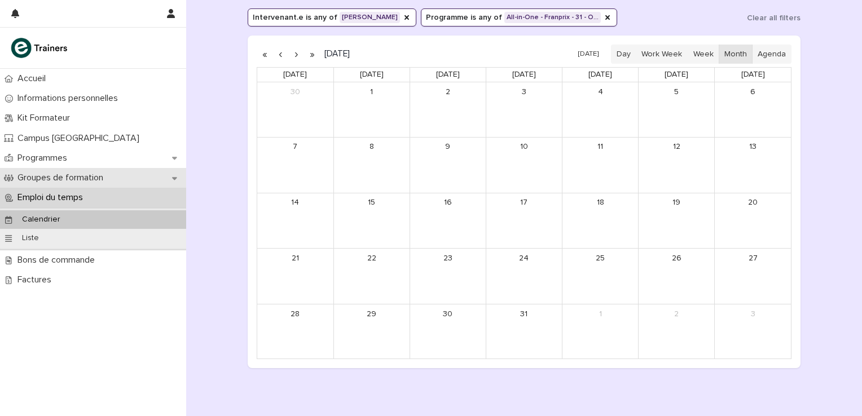
click at [66, 179] on p "Groupes de formation" at bounding box center [62, 178] width 99 height 11
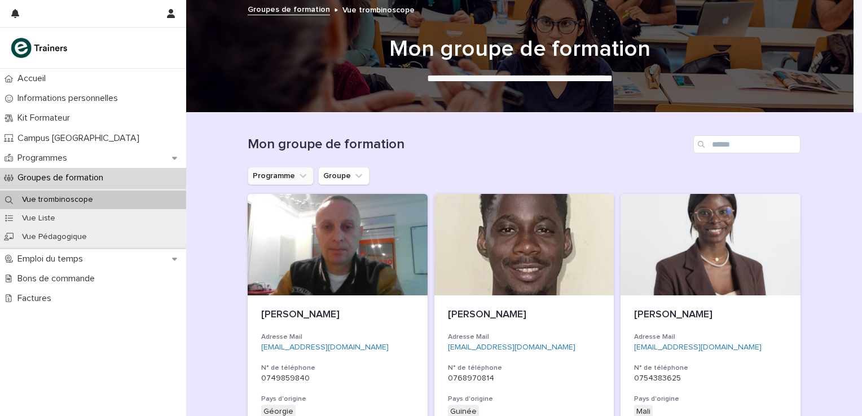
click at [269, 180] on button "Programme" at bounding box center [281, 176] width 66 height 18
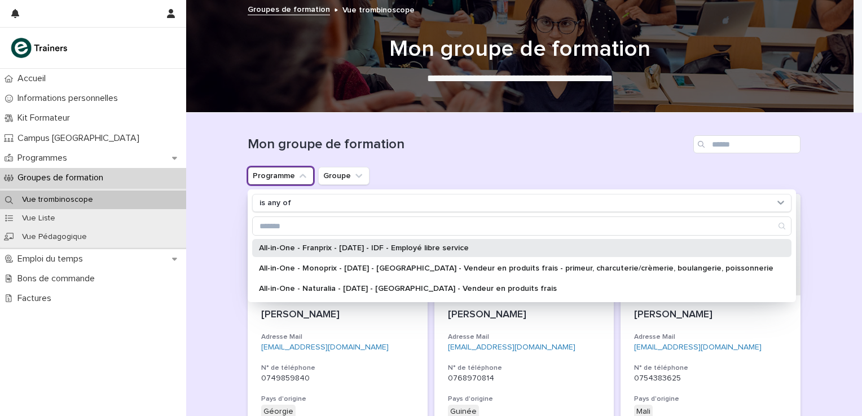
click at [283, 250] on p "All-in-One - Franprix - [DATE] - IDF - Employé libre service" at bounding box center [516, 248] width 515 height 8
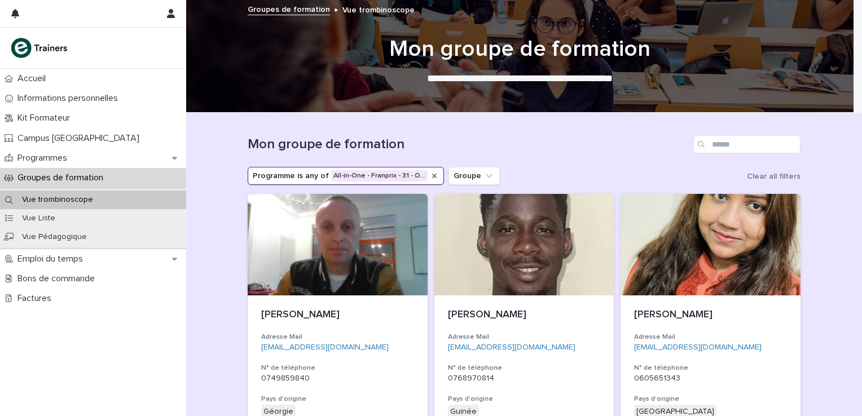
click at [430, 177] on icon "Programme" at bounding box center [434, 176] width 9 height 9
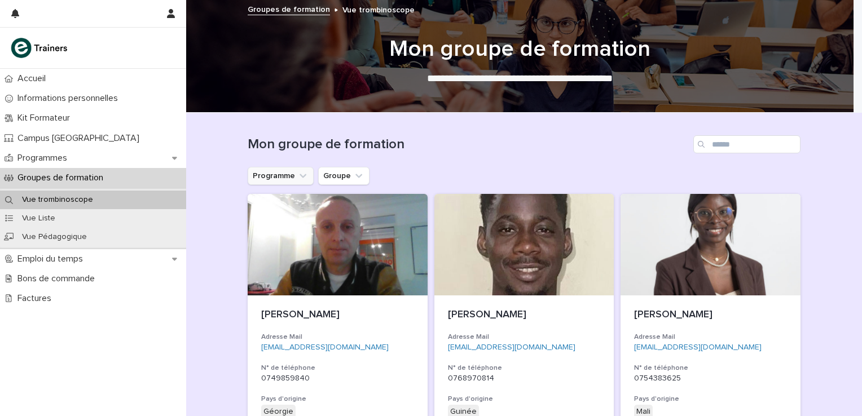
click at [287, 174] on button "Programme" at bounding box center [281, 176] width 66 height 18
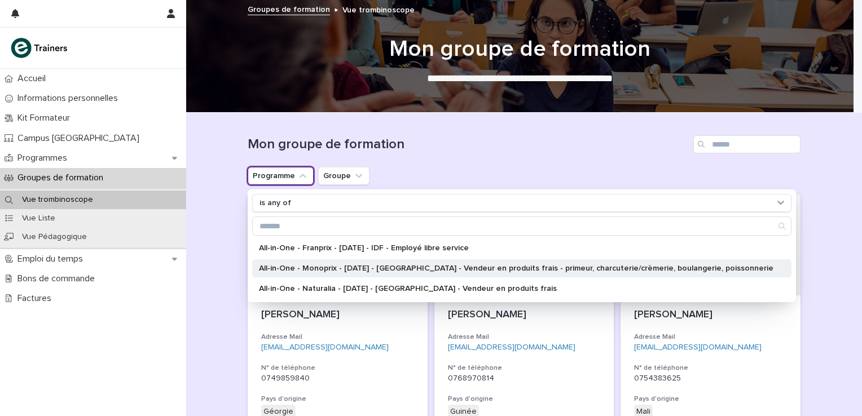
click at [308, 274] on div "All-in-One - Monoprix - [DATE] - [GEOGRAPHIC_DATA] - Vendeur en produits frais …" at bounding box center [521, 269] width 539 height 18
click at [548, 148] on h1 "Mon groupe de formation" at bounding box center [468, 145] width 441 height 16
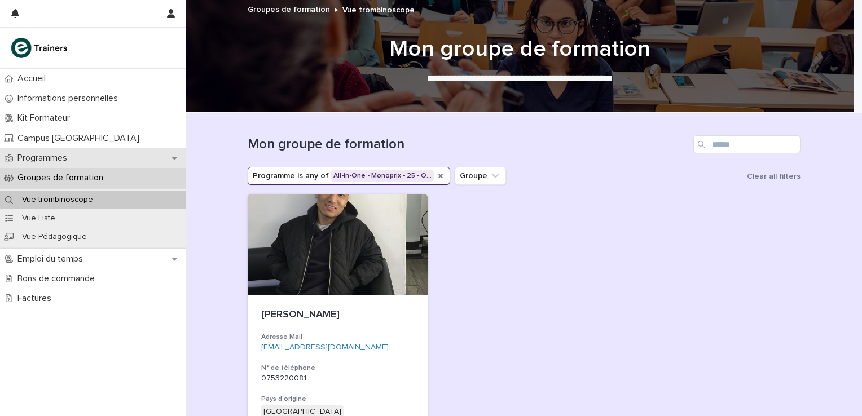
click at [54, 160] on p "Programmes" at bounding box center [44, 158] width 63 height 11
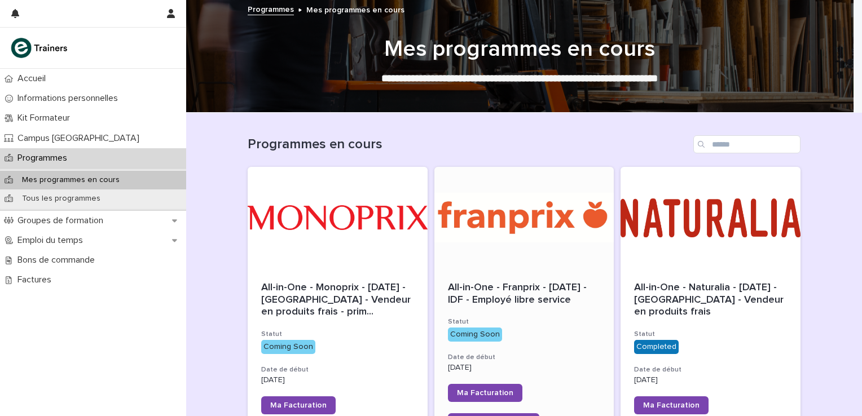
click at [459, 225] on div at bounding box center [525, 218] width 180 height 102
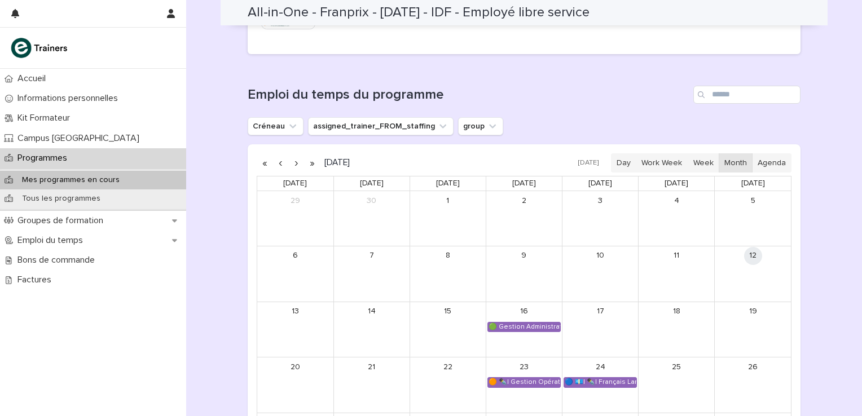
scroll to position [653, 0]
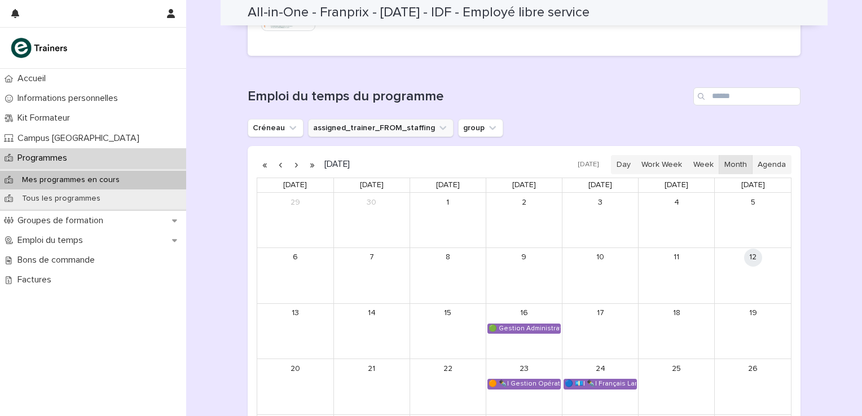
click at [320, 123] on button "assigned_trainer_FROM_staffing" at bounding box center [381, 128] width 146 height 18
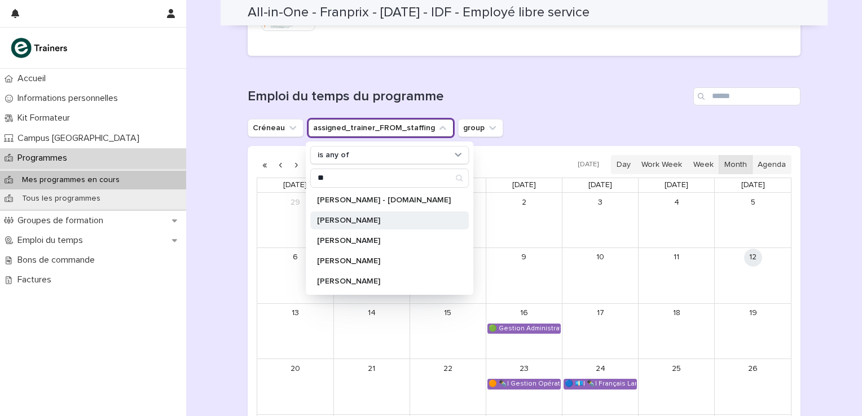
type input "**"
click at [348, 222] on p "[PERSON_NAME]" at bounding box center [384, 221] width 134 height 8
click at [621, 100] on h1 "Emploi du temps du programme" at bounding box center [468, 97] width 441 height 16
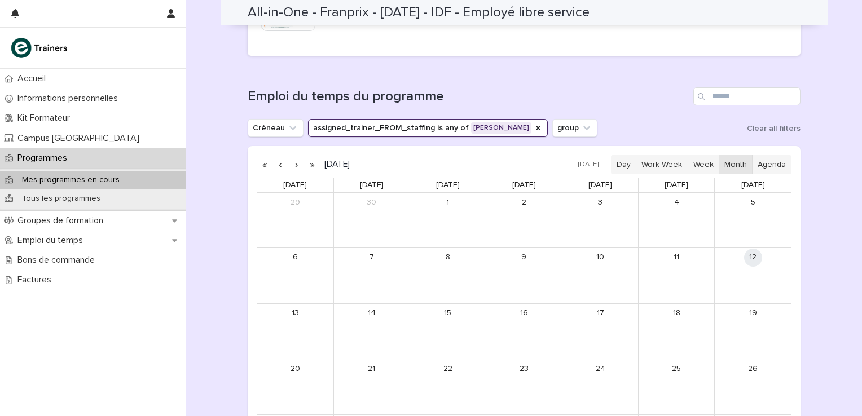
click at [296, 162] on button "button" at bounding box center [296, 165] width 16 height 18
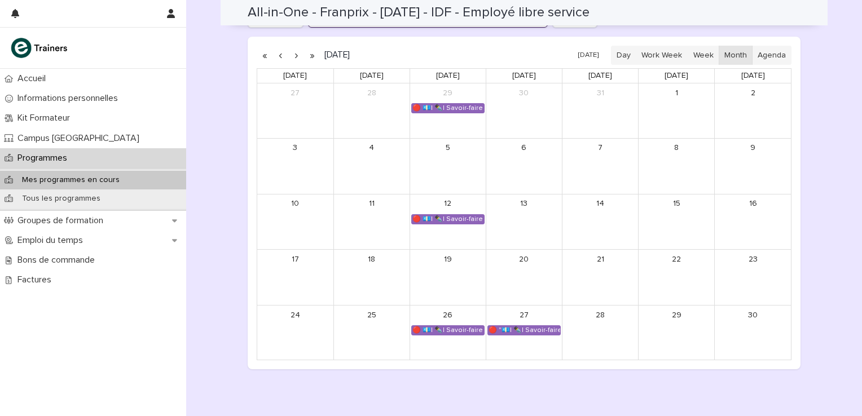
scroll to position [763, 0]
click at [524, 329] on div "🔴 "💶| ✒️| Savoir-faire métier - Accueil, renseignement, orientation et service …" at bounding box center [524, 330] width 72 height 9
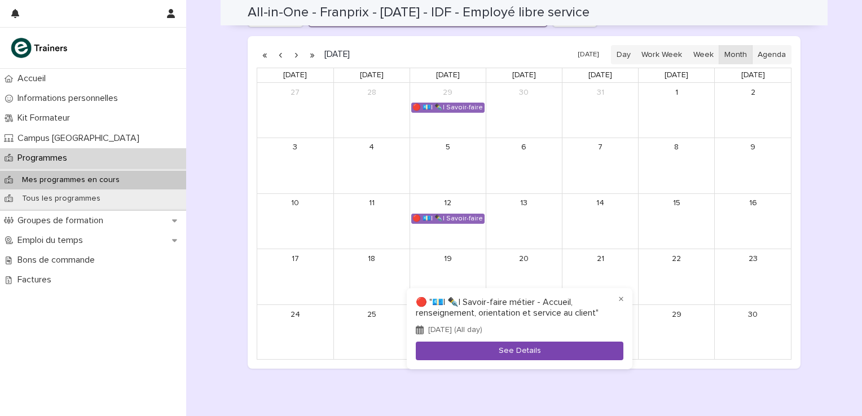
click at [523, 349] on button "See Details" at bounding box center [520, 351] width 208 height 19
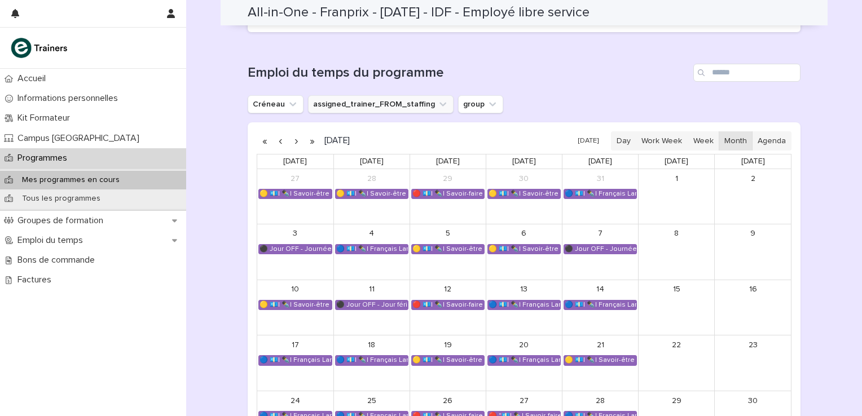
scroll to position [677, 0]
click at [345, 97] on button "assigned_trainer_FROM_staffing" at bounding box center [381, 104] width 146 height 18
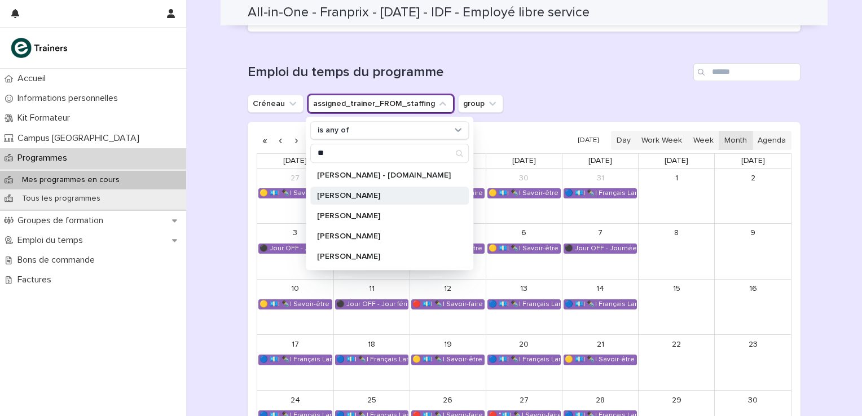
type input "**"
click at [345, 196] on p "[PERSON_NAME]" at bounding box center [384, 196] width 134 height 8
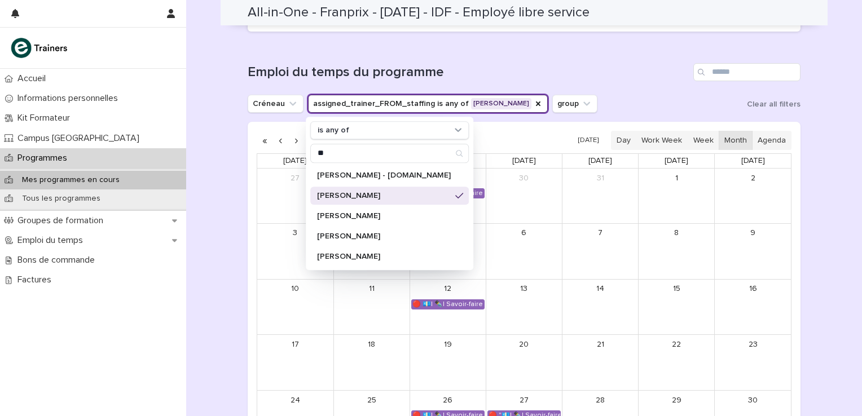
click at [594, 59] on div "Loading... Saving… Emploi du temps du programme Créneau assigned_trainer_FROM_s…" at bounding box center [524, 252] width 553 height 423
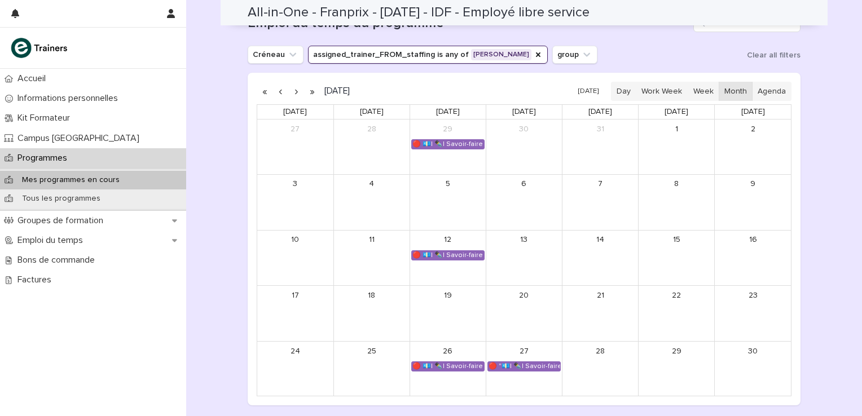
scroll to position [726, 0]
click at [291, 93] on button "button" at bounding box center [296, 92] width 16 height 18
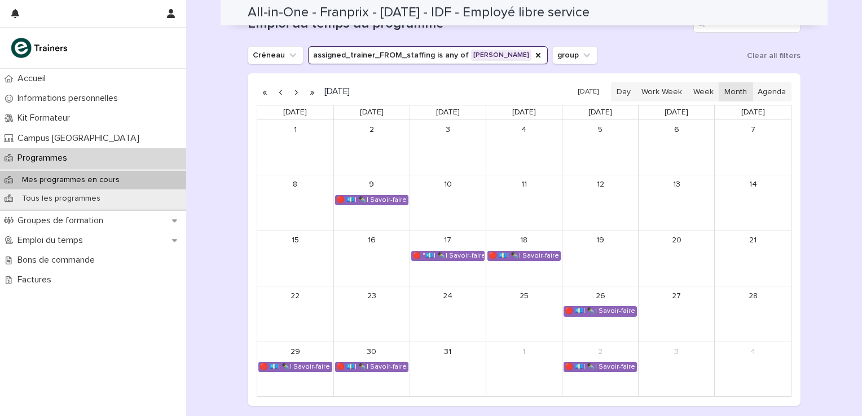
click at [293, 87] on button "button" at bounding box center [296, 92] width 16 height 18
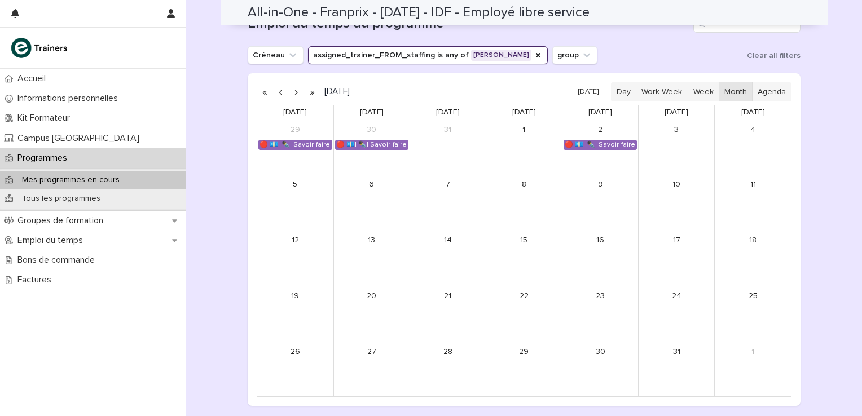
click at [279, 89] on button "button" at bounding box center [281, 92] width 16 height 18
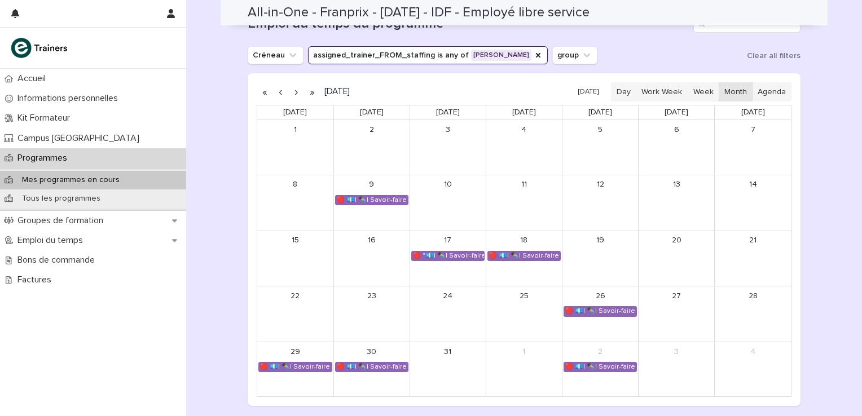
click at [278, 92] on button "button" at bounding box center [281, 92] width 16 height 18
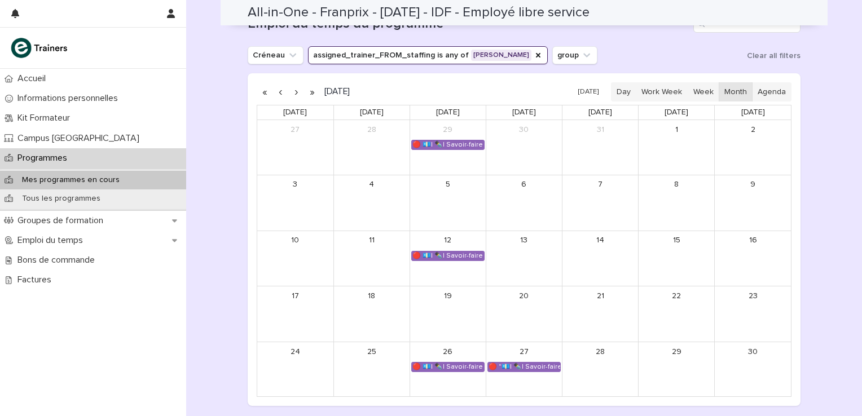
click at [290, 91] on button "button" at bounding box center [296, 92] width 16 height 18
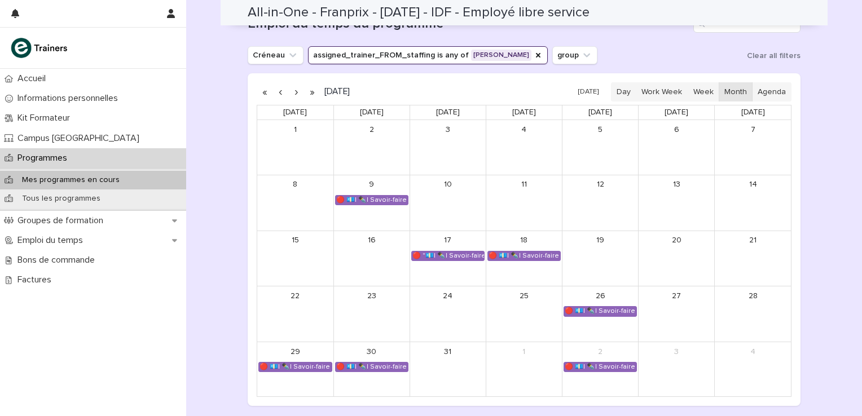
click at [280, 93] on button "button" at bounding box center [281, 92] width 16 height 18
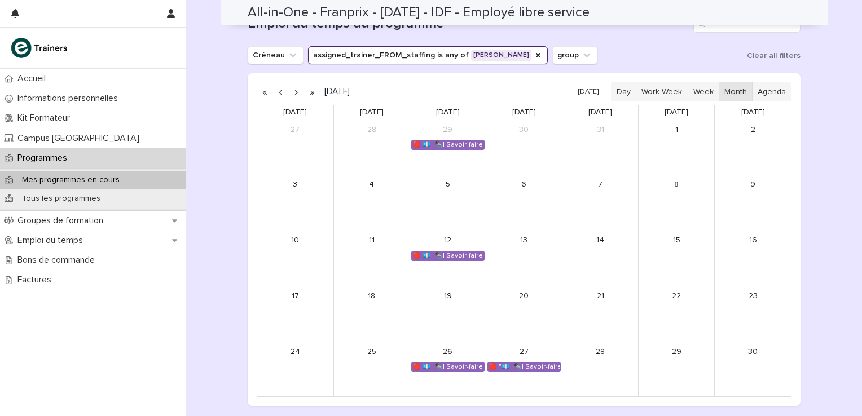
click at [294, 94] on button "button" at bounding box center [296, 92] width 16 height 18
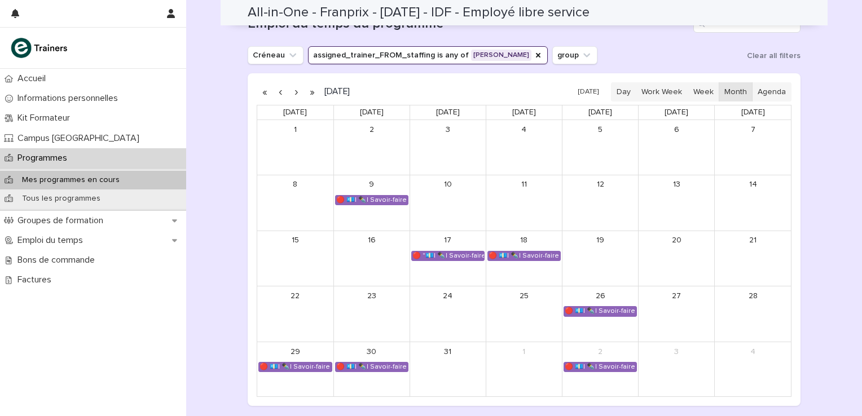
click at [294, 94] on button "button" at bounding box center [296, 92] width 16 height 18
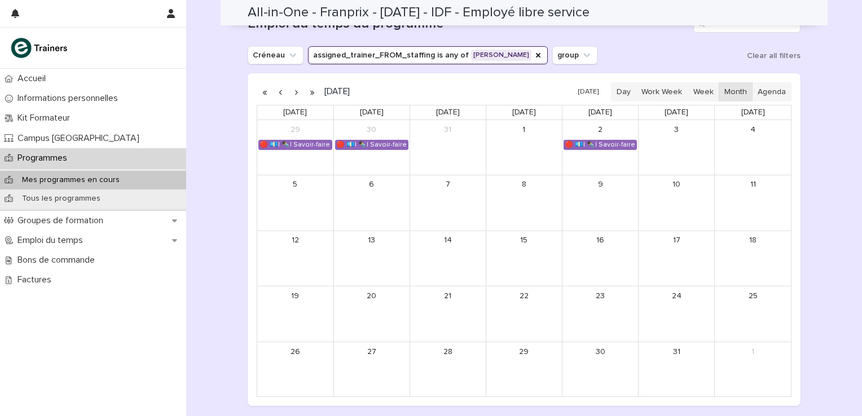
click at [279, 92] on button "button" at bounding box center [281, 92] width 16 height 18
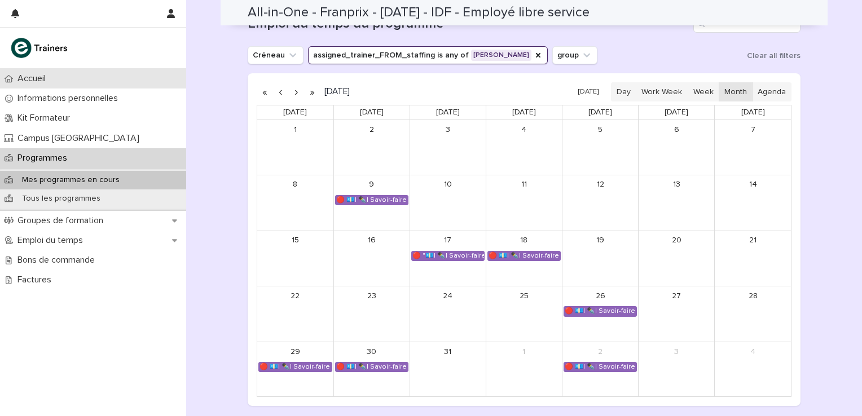
click at [43, 76] on p "Accueil" at bounding box center [34, 78] width 42 height 11
